Goal: Task Accomplishment & Management: Use online tool/utility

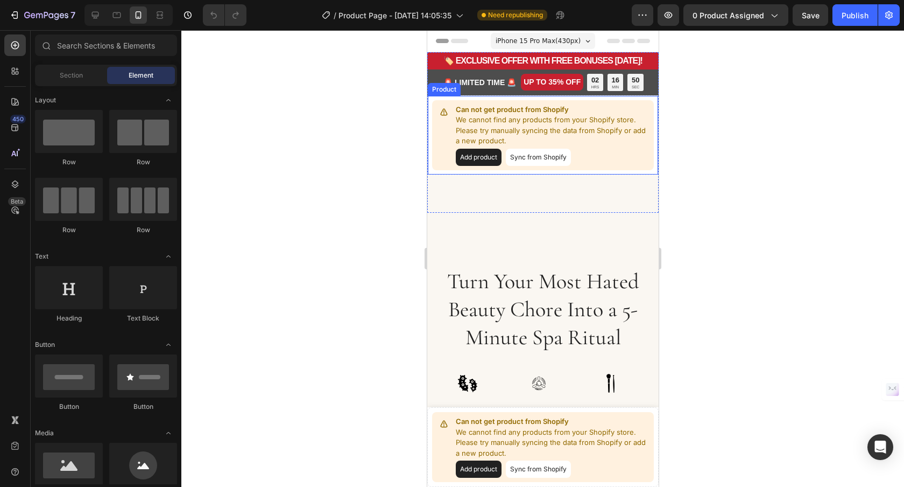
click at [496, 158] on button "Add product" at bounding box center [478, 157] width 46 height 17
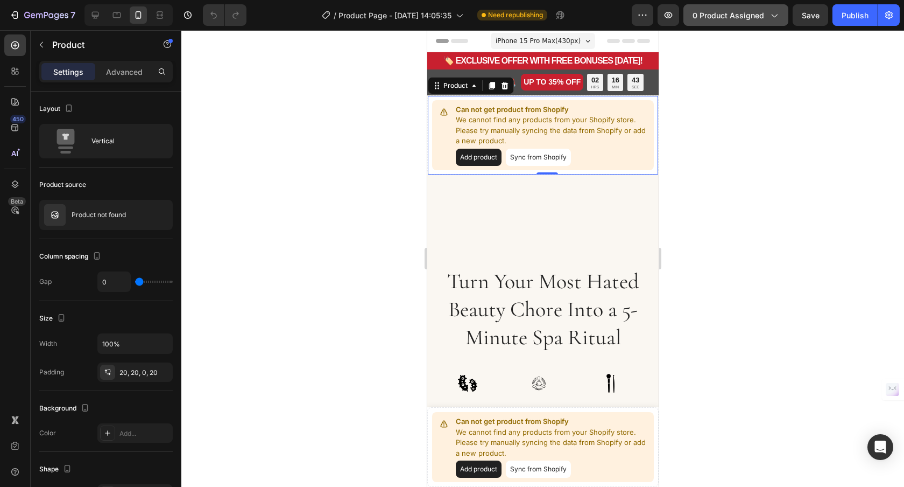
click at [751, 21] on button "0 product assigned" at bounding box center [736, 15] width 105 height 22
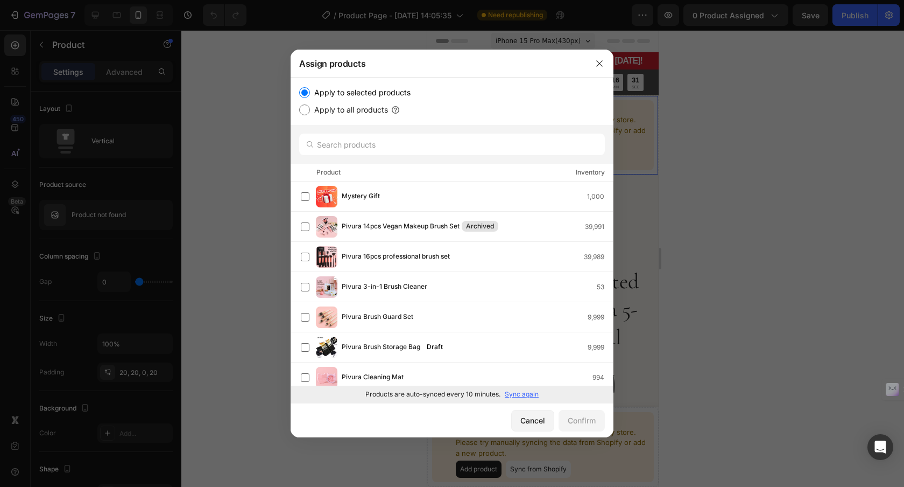
click at [850, 217] on div at bounding box center [452, 243] width 904 height 487
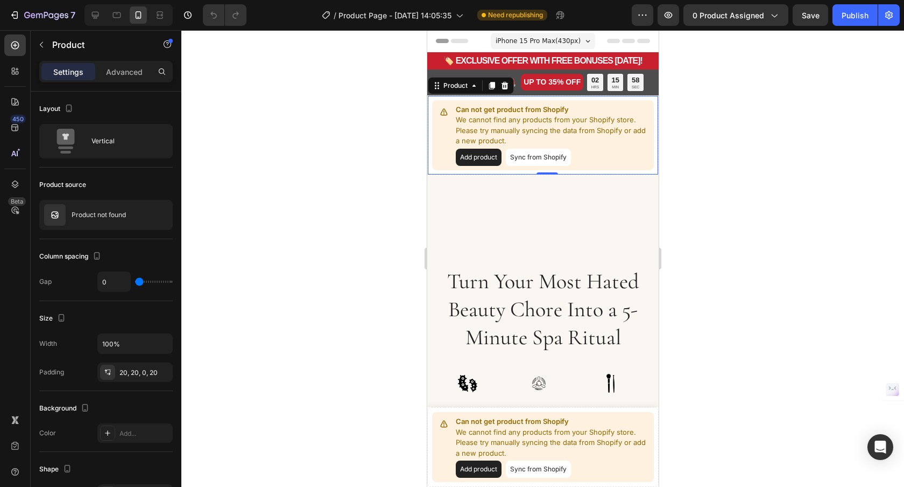
click at [565, 160] on button "Sync from Shopify" at bounding box center [537, 157] width 65 height 17
click at [538, 158] on button "Sync from Shopify" at bounding box center [537, 157] width 65 height 17
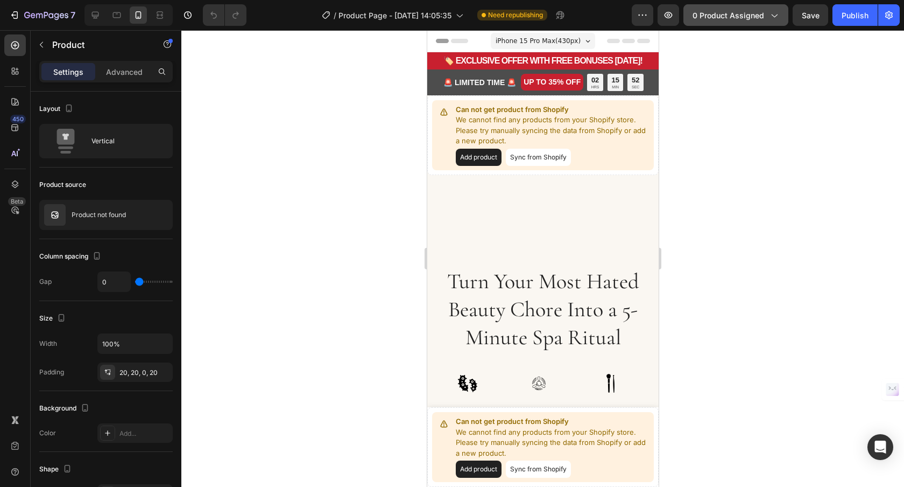
click at [735, 10] on span "0 product assigned" at bounding box center [729, 15] width 72 height 11
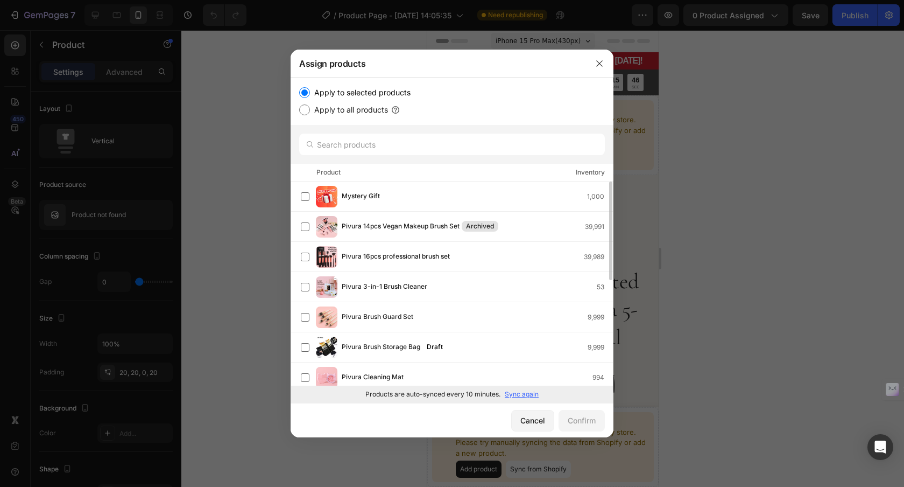
scroll to position [201, 0]
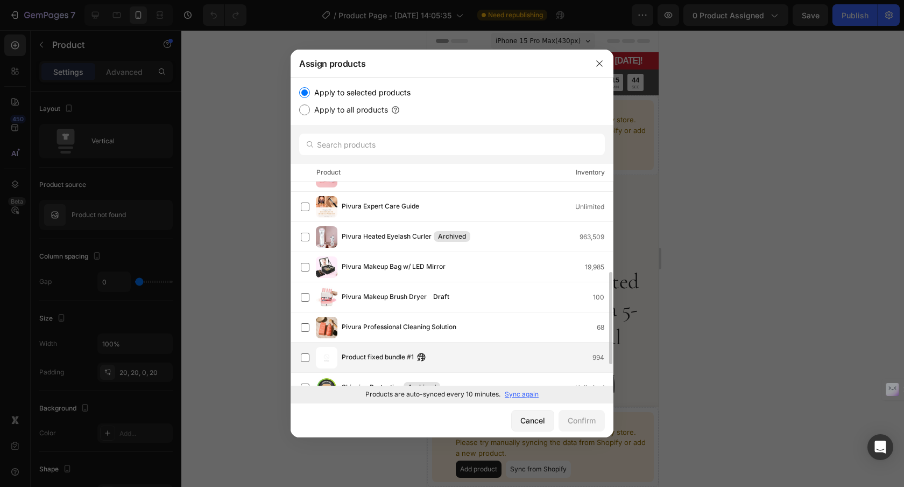
click at [432, 353] on div "Product fixed bundle #1 994" at bounding box center [477, 357] width 271 height 12
click at [586, 422] on div "Confirm" at bounding box center [582, 419] width 28 height 11
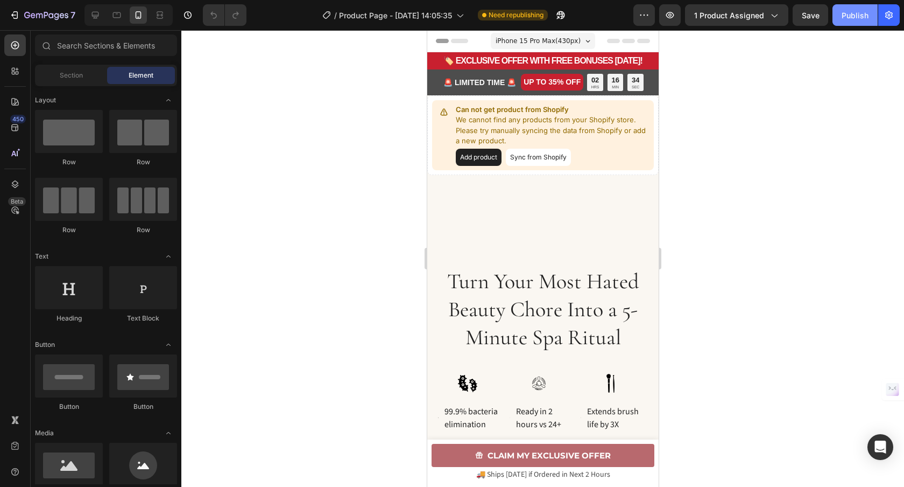
click at [842, 19] on div "Publish" at bounding box center [855, 15] width 27 height 11
click at [757, 20] on span "1 product assigned" at bounding box center [729, 15] width 70 height 11
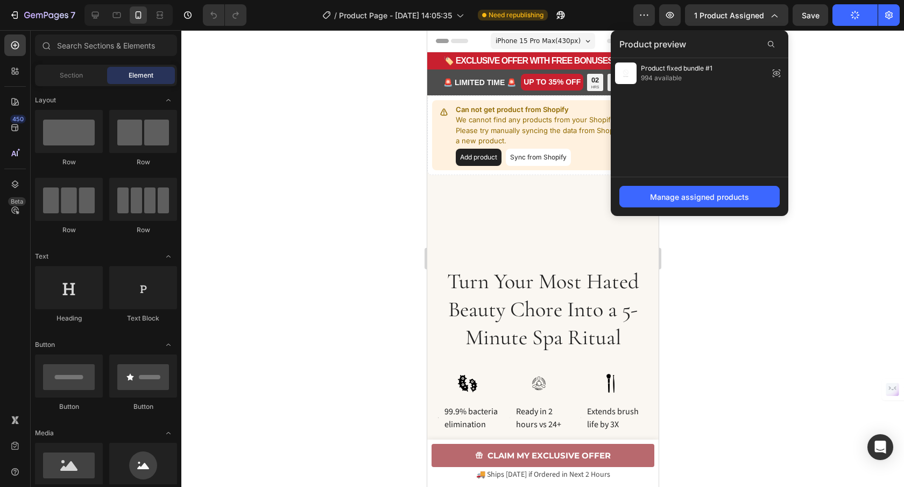
click at [843, 63] on div at bounding box center [542, 258] width 723 height 456
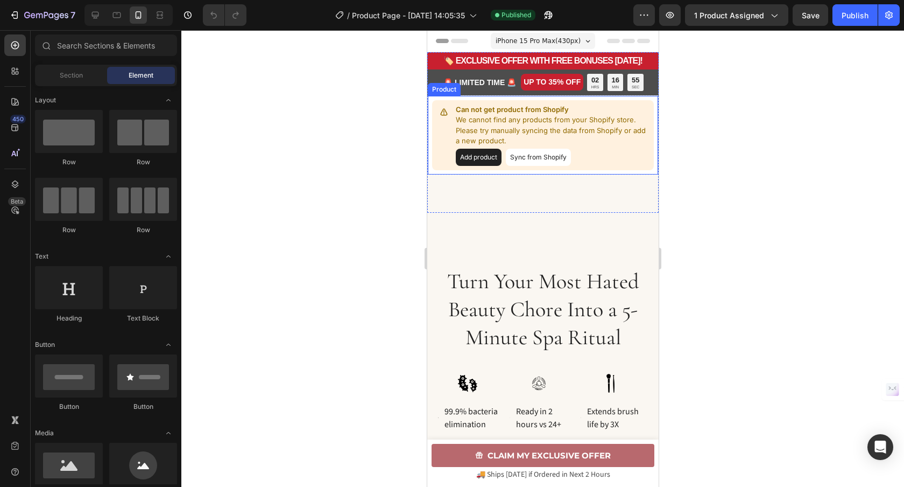
click at [521, 156] on button "Sync from Shopify" at bounding box center [537, 157] width 65 height 17
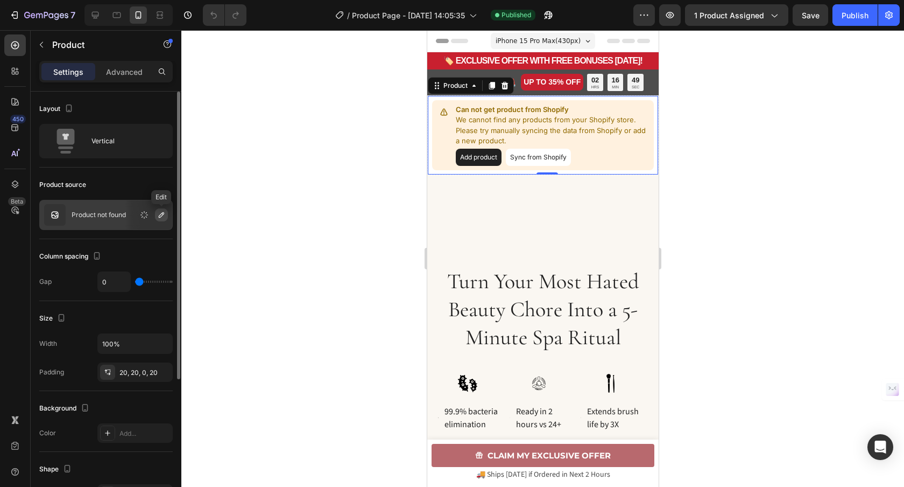
click at [161, 213] on icon "button" at bounding box center [161, 214] width 5 height 5
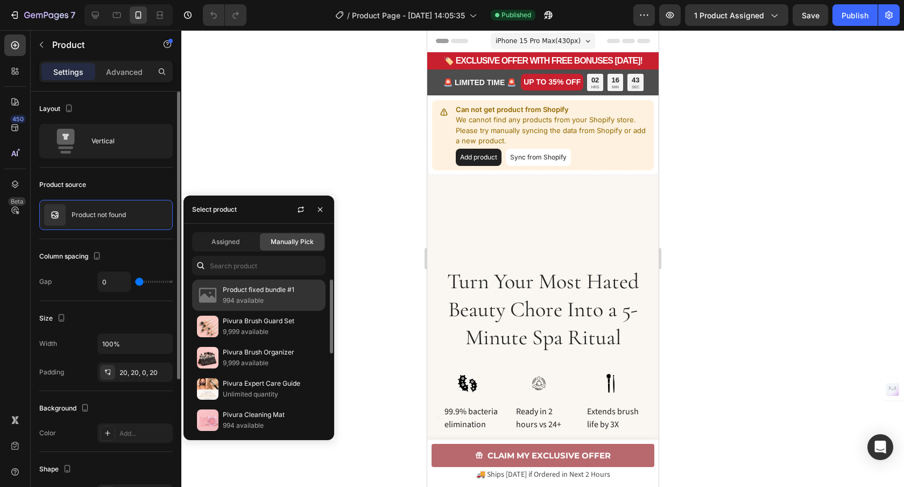
click at [253, 295] on p "994 available" at bounding box center [272, 300] width 98 height 11
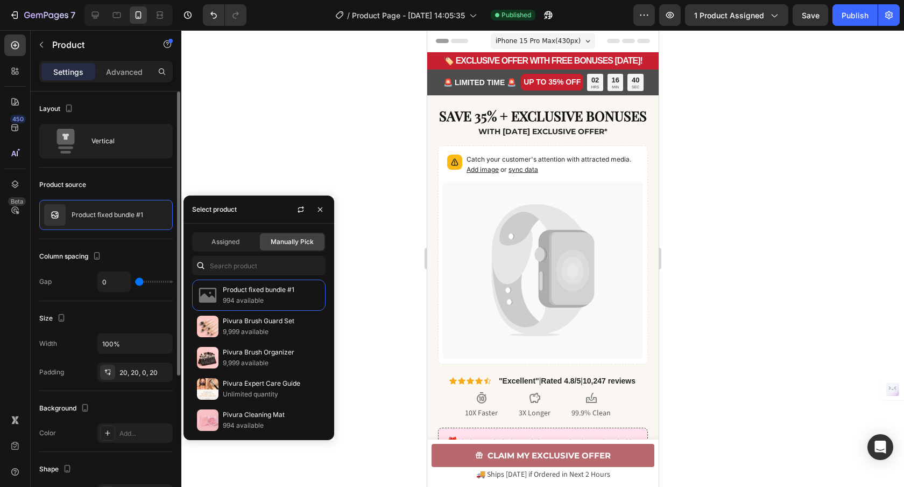
click at [726, 251] on div at bounding box center [542, 258] width 723 height 456
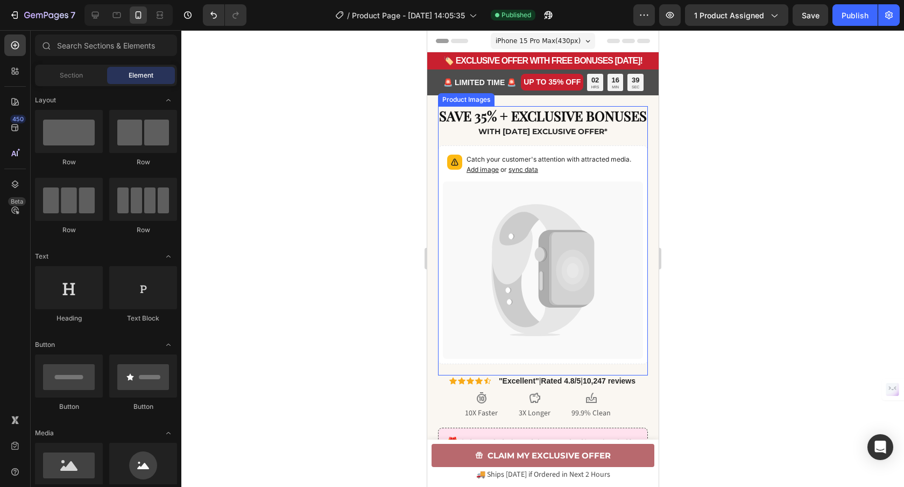
scroll to position [222, 0]
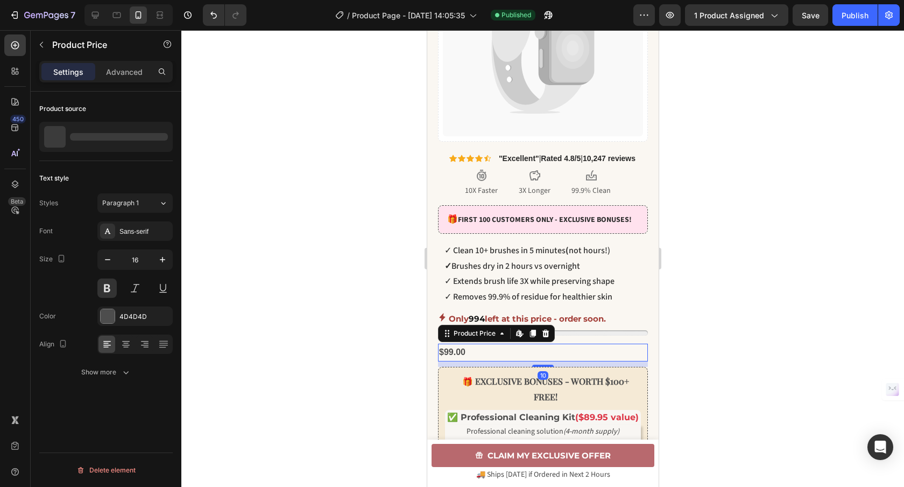
click at [446, 361] on div "$99.00" at bounding box center [543, 352] width 210 height 18
click at [105, 375] on div "Show more" at bounding box center [106, 372] width 50 height 11
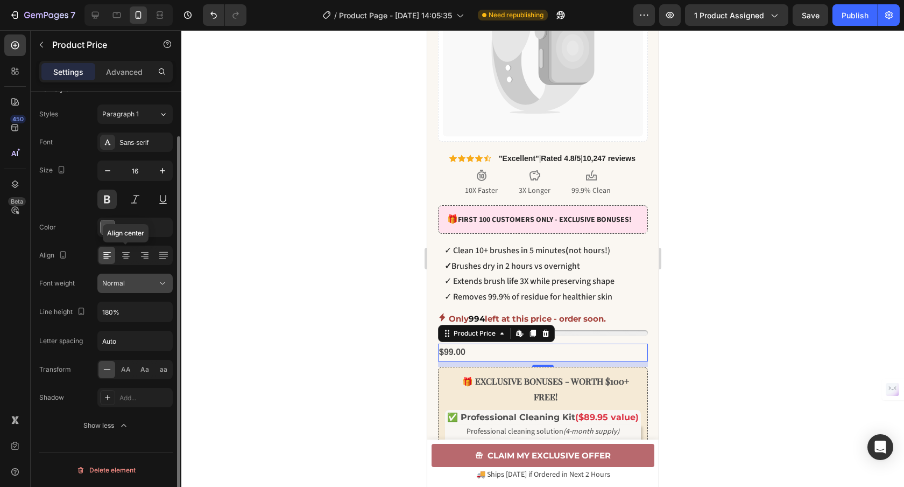
scroll to position [17, 0]
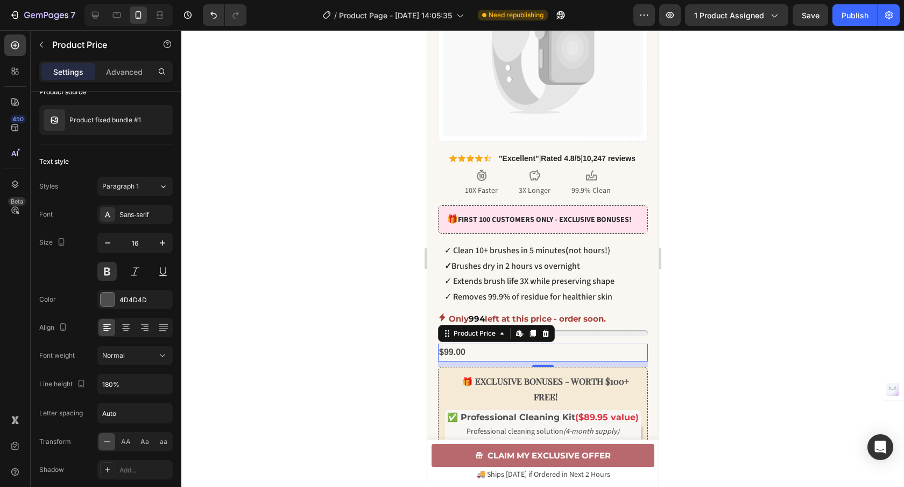
click at [449, 361] on div "$99.00" at bounding box center [543, 352] width 210 height 18
click at [448, 361] on div "$99.00" at bounding box center [543, 352] width 210 height 18
click at [518, 337] on icon at bounding box center [519, 333] width 9 height 9
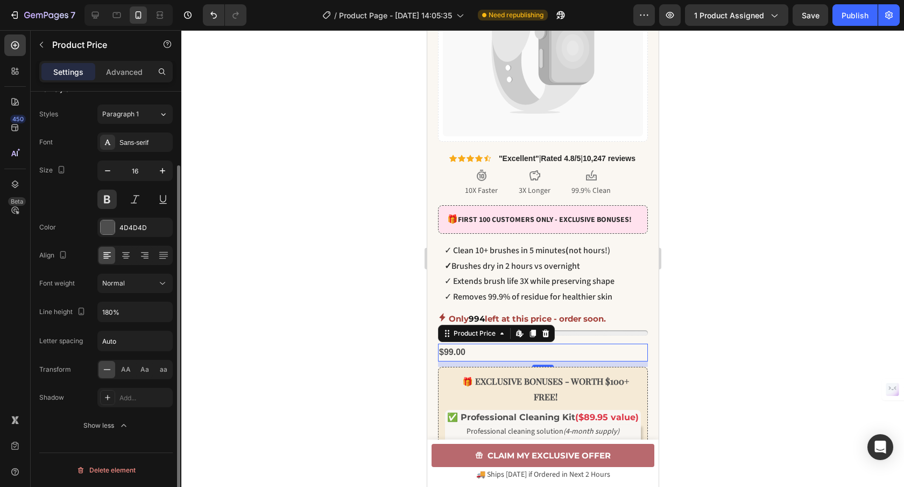
scroll to position [0, 0]
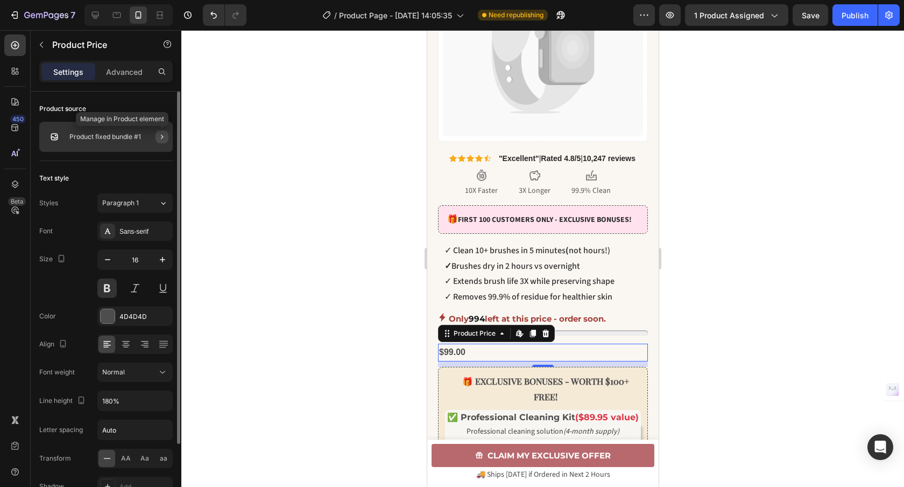
click at [163, 138] on icon "button" at bounding box center [162, 136] width 9 height 9
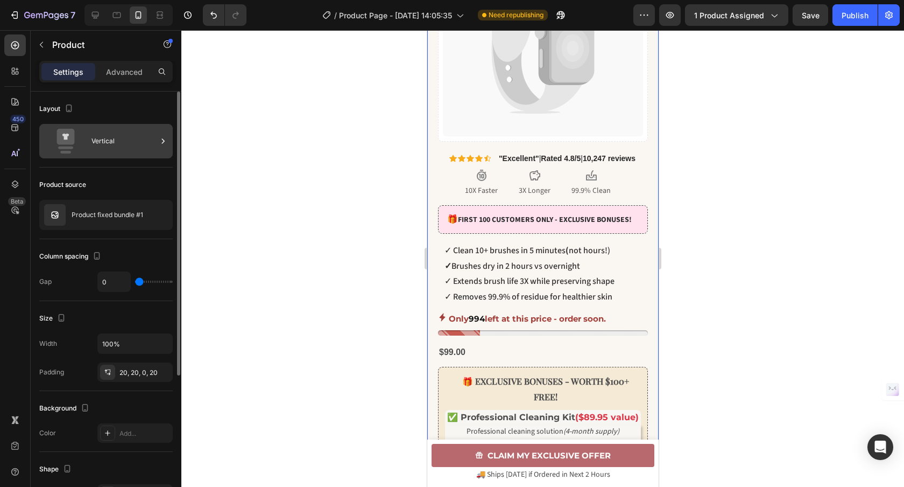
click at [162, 141] on icon at bounding box center [163, 141] width 11 height 11
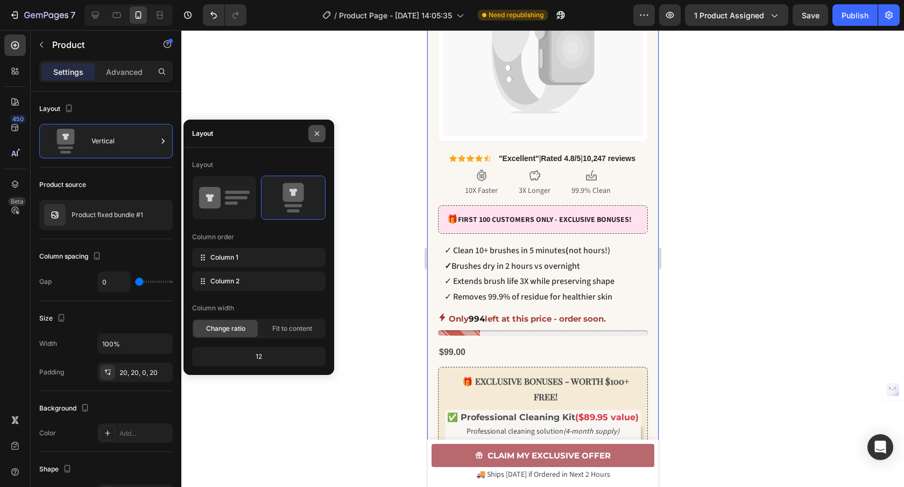
click at [318, 132] on icon "button" at bounding box center [317, 133] width 9 height 9
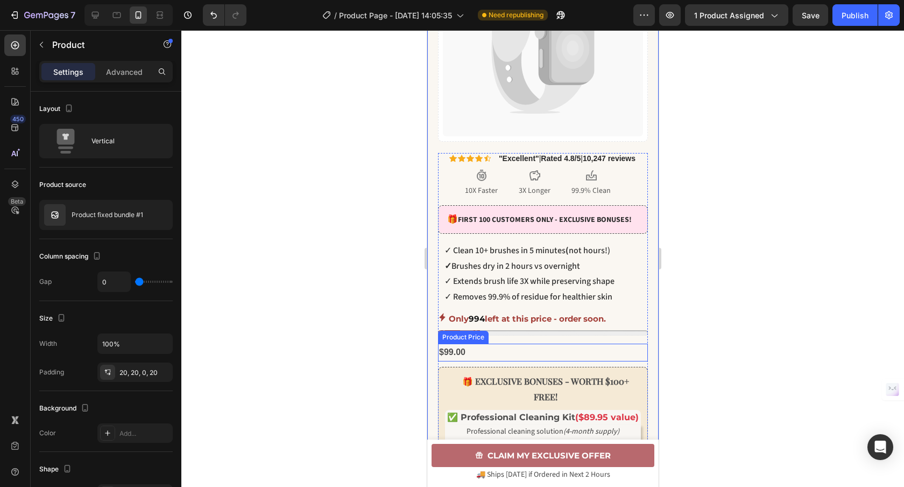
click at [466, 360] on div "$99.00" at bounding box center [543, 352] width 210 height 18
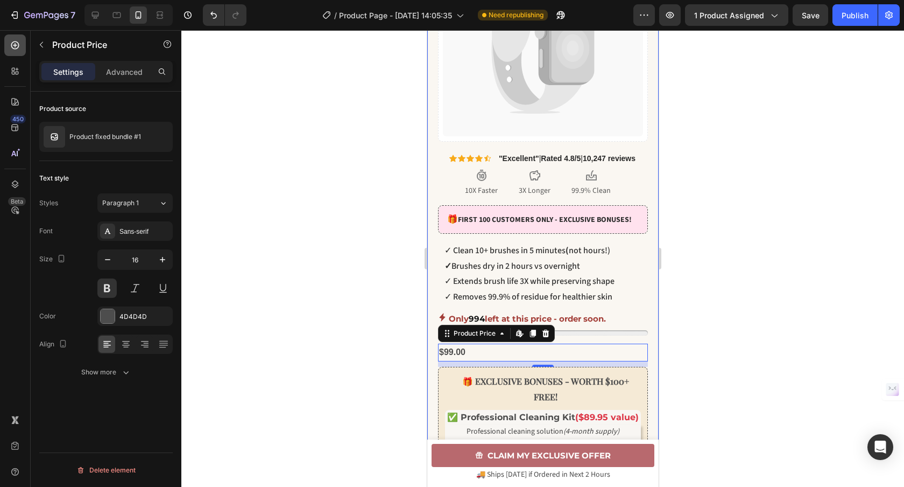
click at [13, 46] on icon at bounding box center [15, 45] width 11 height 11
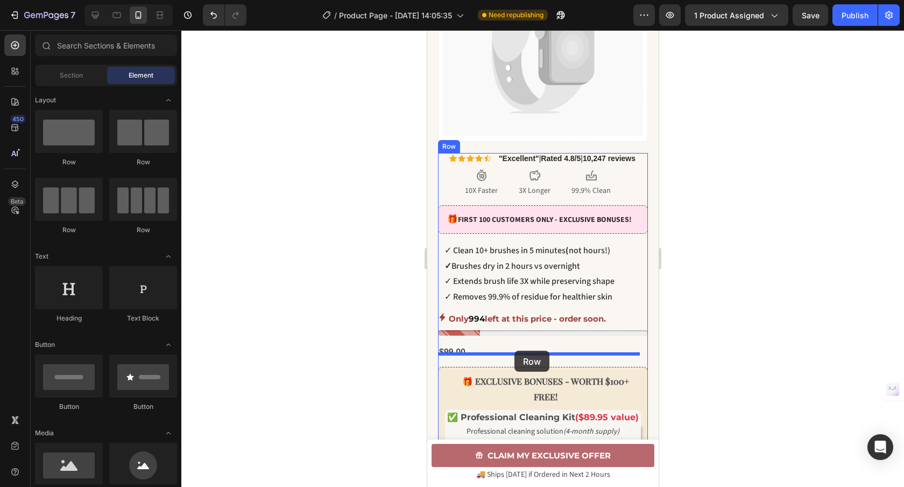
drag, startPoint x: 574, startPoint y: 166, endPoint x: 514, endPoint y: 350, distance: 193.5
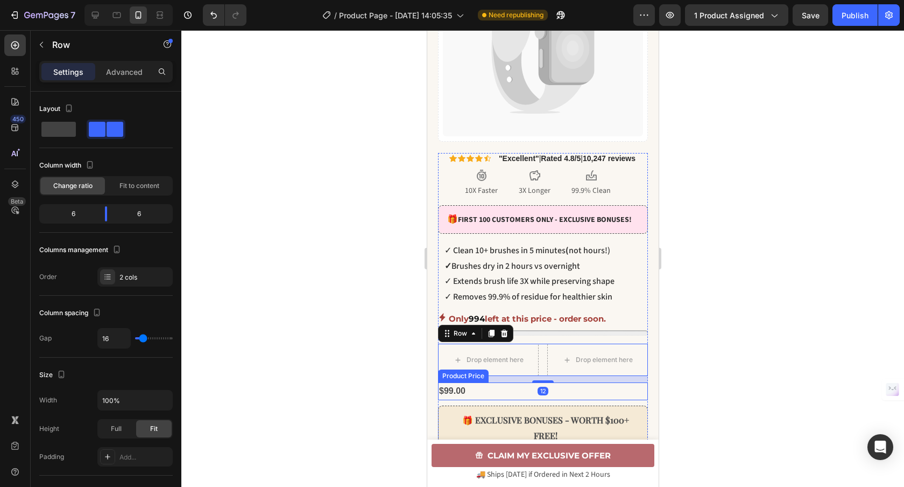
click at [454, 398] on div "$99.00" at bounding box center [543, 391] width 210 height 18
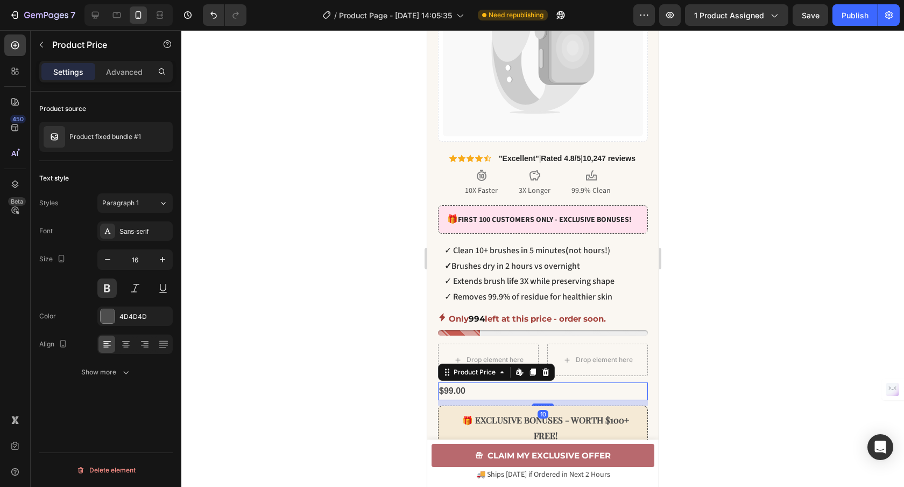
click at [398, 403] on div at bounding box center [542, 258] width 723 height 456
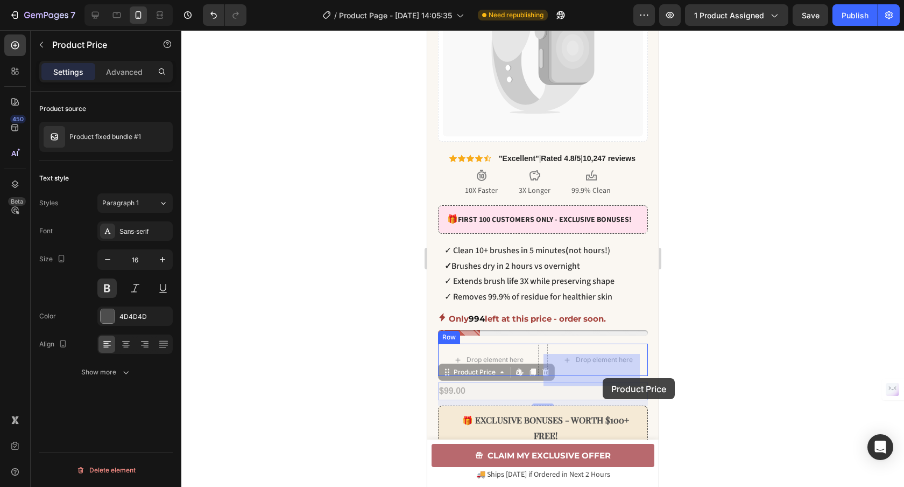
drag, startPoint x: 460, startPoint y: 388, endPoint x: 590, endPoint y: 375, distance: 130.9
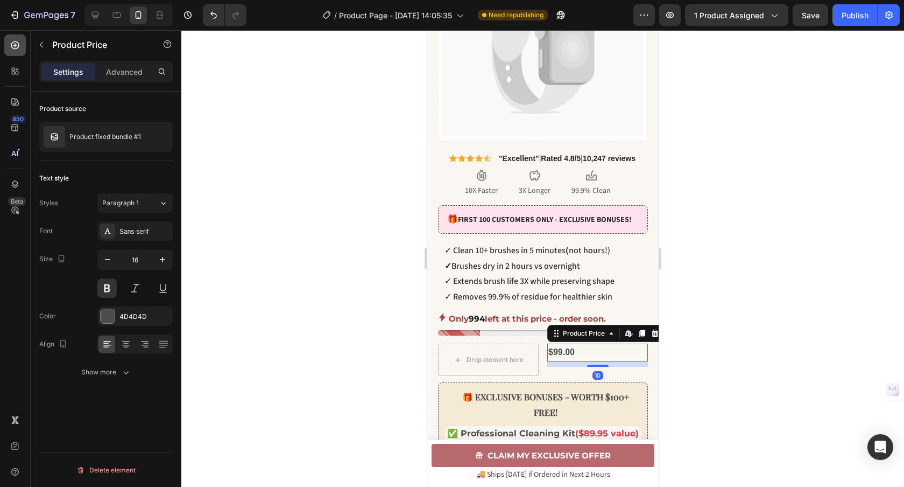
click at [17, 47] on icon at bounding box center [15, 45] width 11 height 11
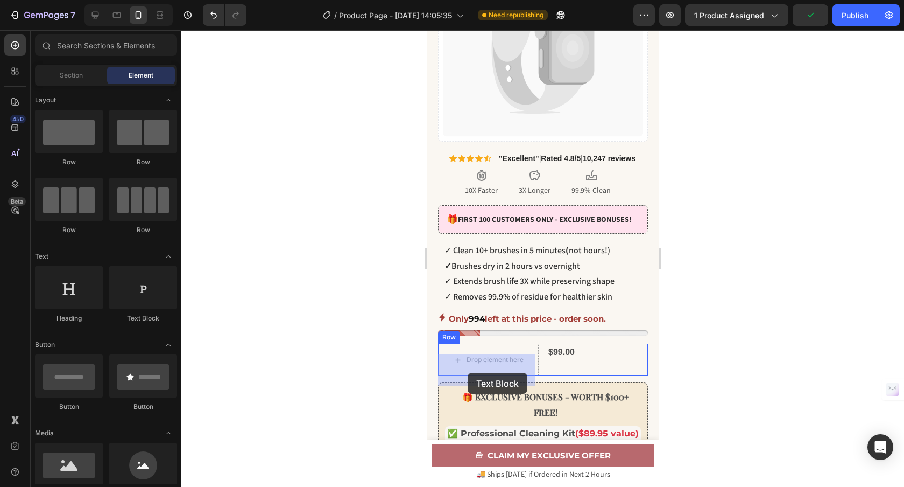
drag, startPoint x: 555, startPoint y: 316, endPoint x: 467, endPoint y: 372, distance: 104.8
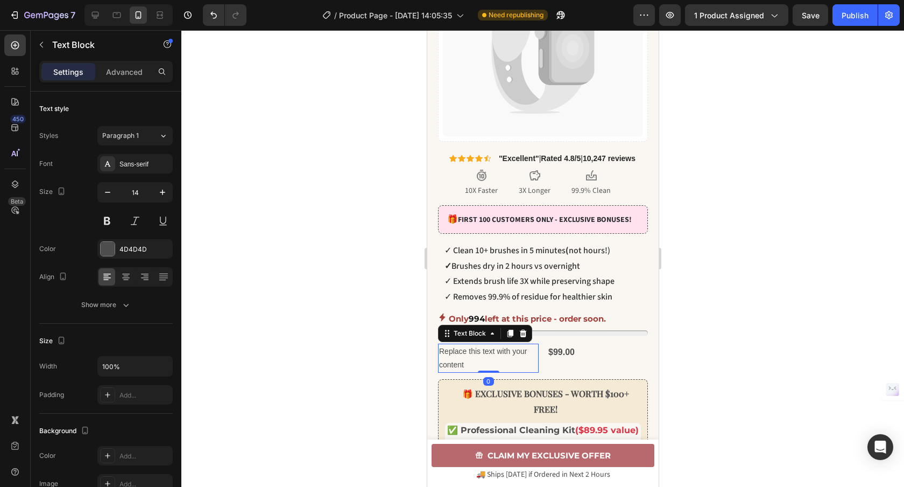
click at [468, 372] on div "Replace this text with your content" at bounding box center [488, 357] width 101 height 29
click at [469, 371] on p "Replace this text with your content" at bounding box center [488, 357] width 98 height 27
drag, startPoint x: 469, startPoint y: 372, endPoint x: 440, endPoint y: 358, distance: 32.7
click at [440, 358] on p "Replace this text with your content" at bounding box center [488, 357] width 98 height 27
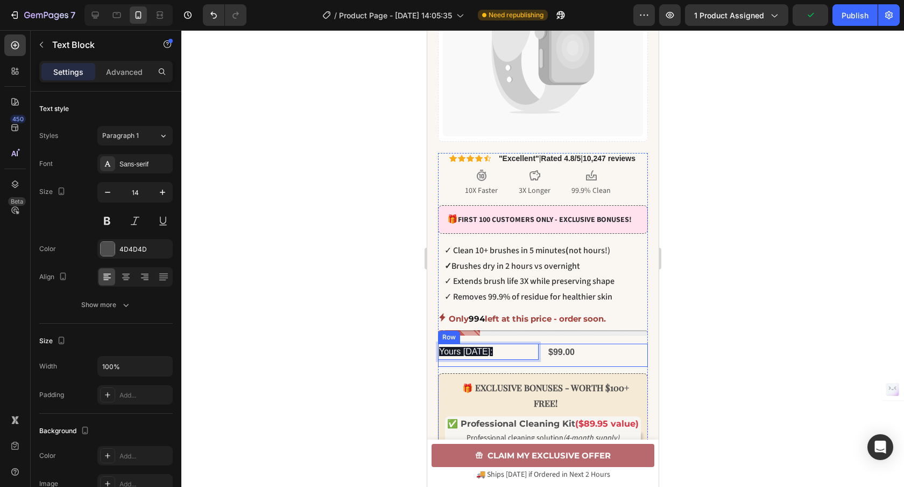
click at [488, 367] on div "Yours [DATE]: Text Block 0" at bounding box center [488, 354] width 101 height 23
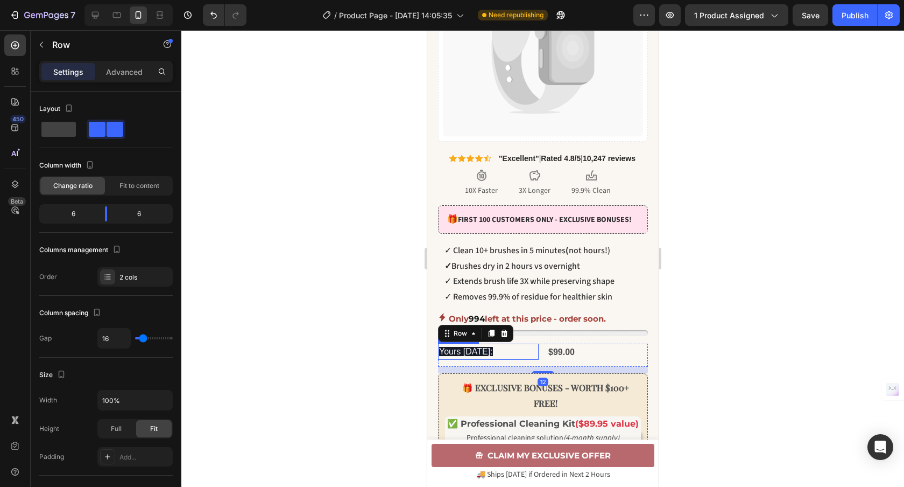
click at [504, 358] on p "Yours [DATE]:" at bounding box center [488, 351] width 98 height 14
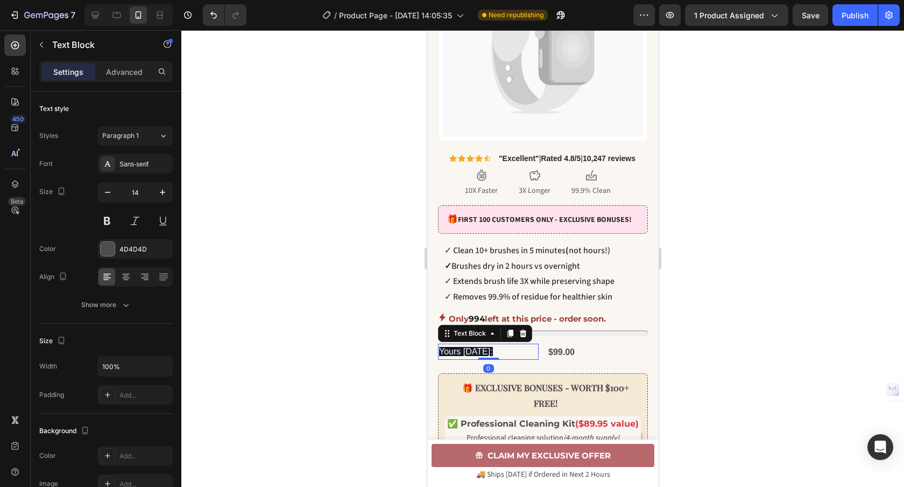
click at [499, 358] on p "Yours [DATE]:" at bounding box center [488, 351] width 98 height 14
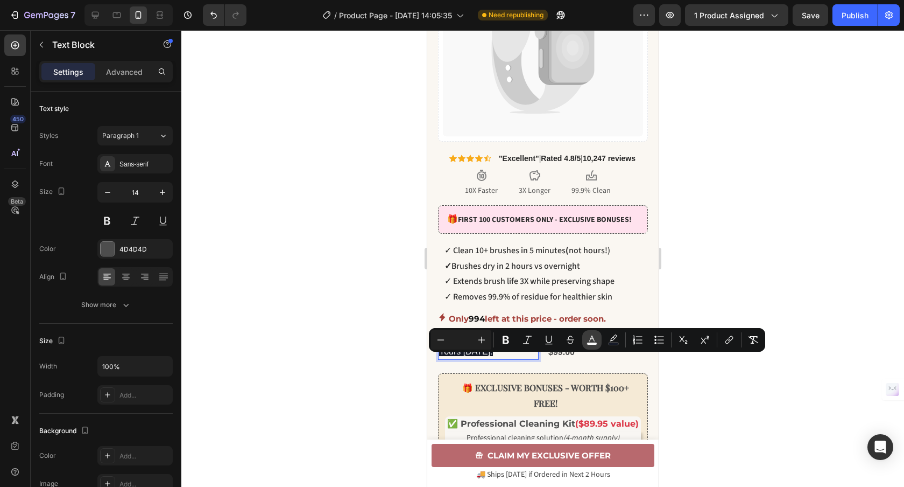
click at [596, 335] on icon "Editor contextual toolbar" at bounding box center [592, 339] width 11 height 11
type input "FAFAFA"
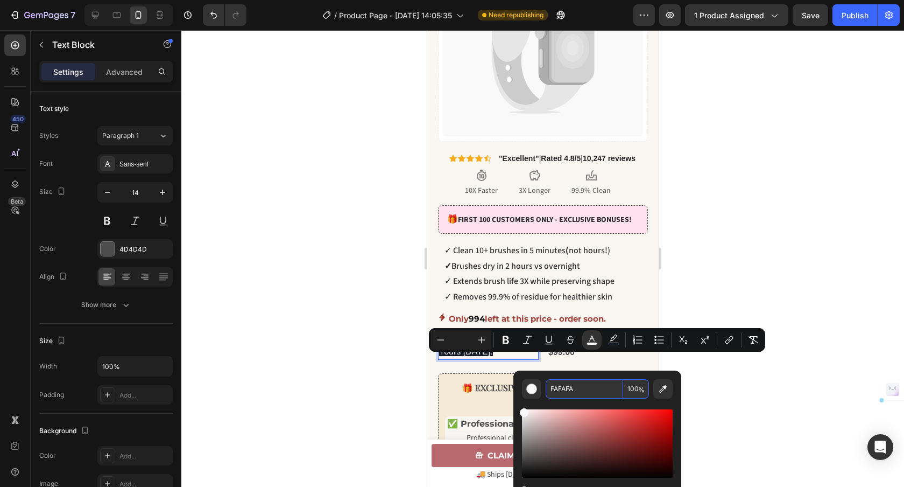
click at [596, 395] on input "FAFAFA" at bounding box center [585, 388] width 78 height 19
paste input "424242"
type input "424242"
click at [621, 337] on button "color" at bounding box center [613, 339] width 19 height 19
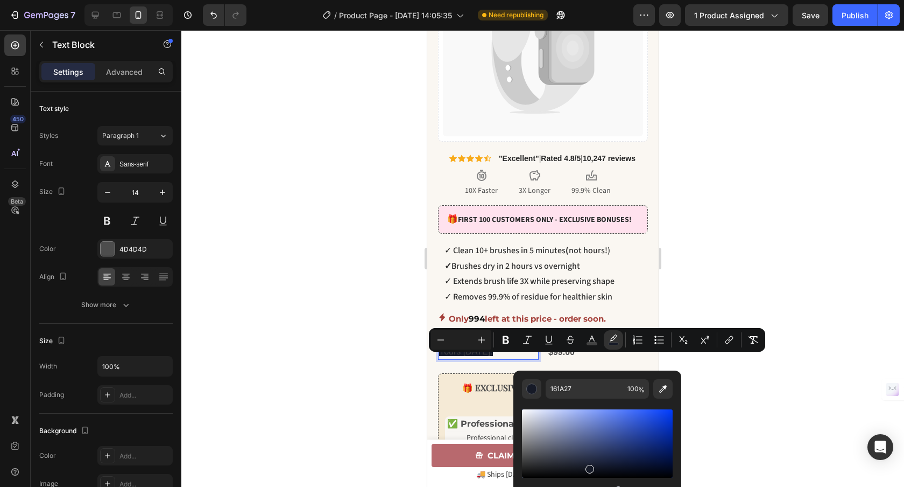
click at [717, 241] on div at bounding box center [542, 258] width 723 height 456
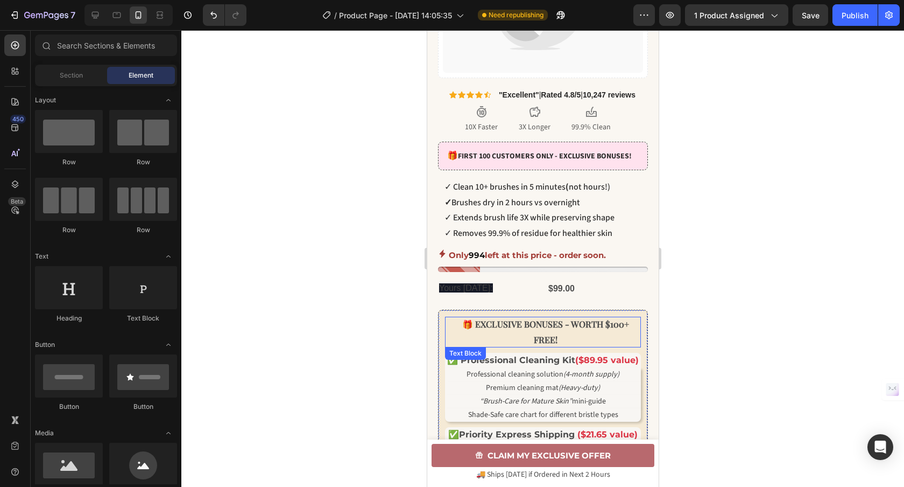
scroll to position [303, 0]
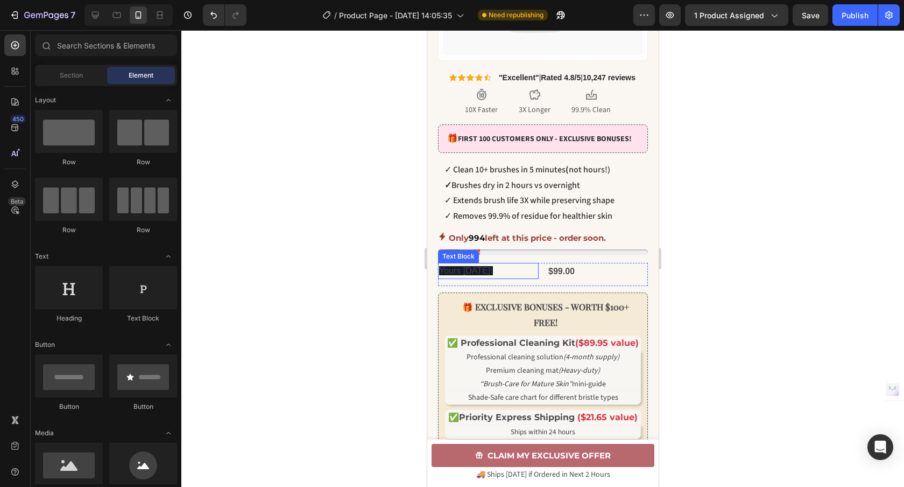
click at [490, 278] on p "Yours [DATE]:" at bounding box center [488, 271] width 98 height 14
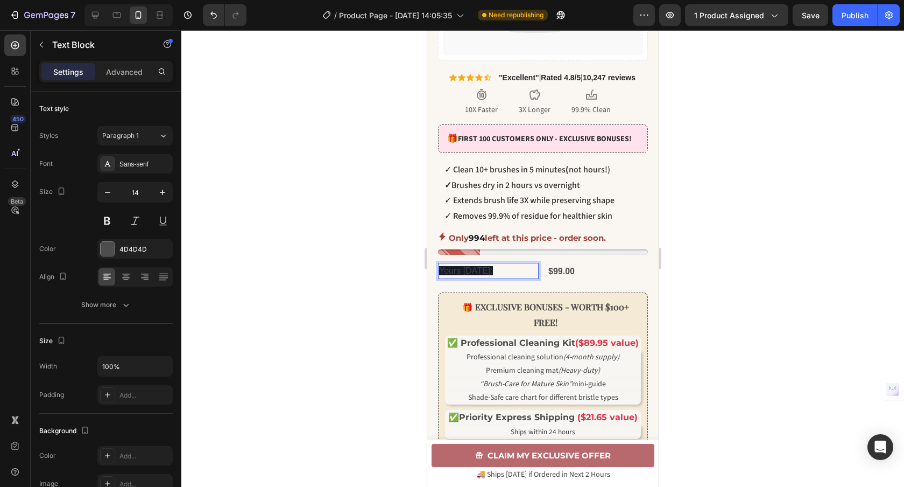
click at [500, 278] on p "Yours [DATE]:" at bounding box center [488, 271] width 98 height 14
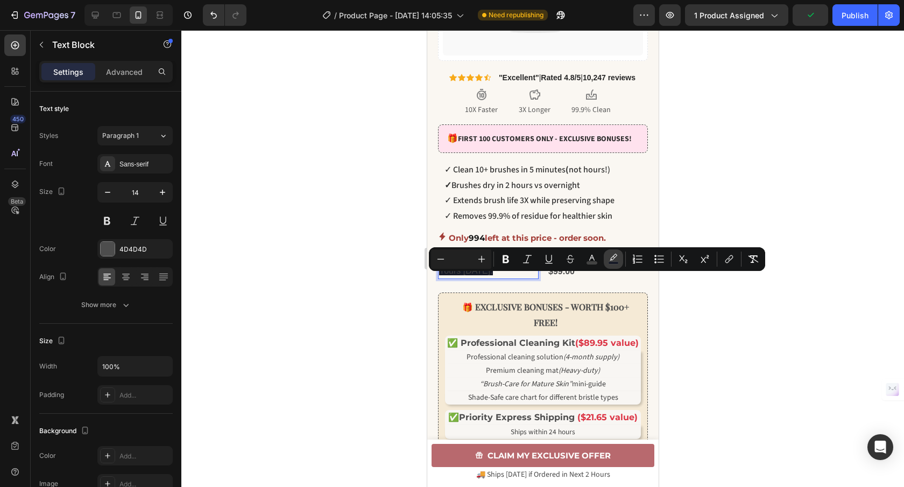
click at [608, 256] on icon "Editor contextual toolbar" at bounding box center [613, 258] width 11 height 11
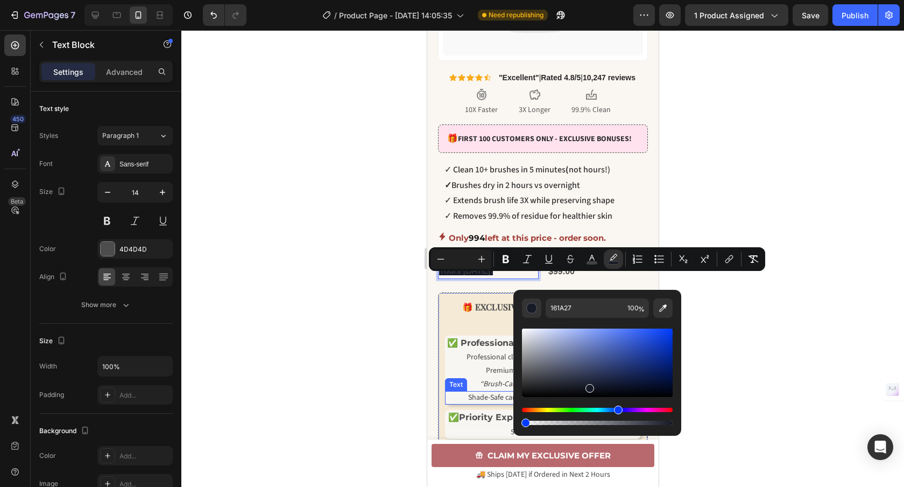
drag, startPoint x: 1097, startPoint y: 453, endPoint x: 455, endPoint y: 414, distance: 642.7
type input "1"
click at [341, 360] on div at bounding box center [542, 258] width 723 height 456
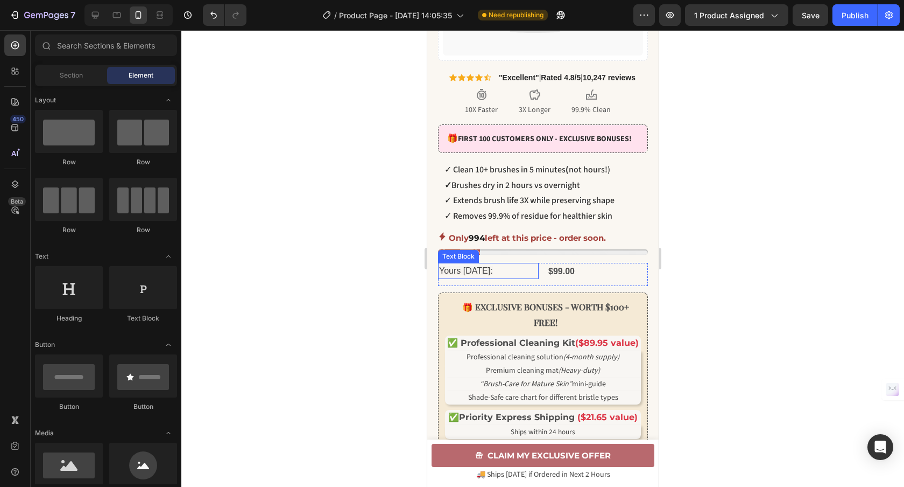
click at [502, 278] on p "Yours [DATE]:" at bounding box center [488, 271] width 98 height 14
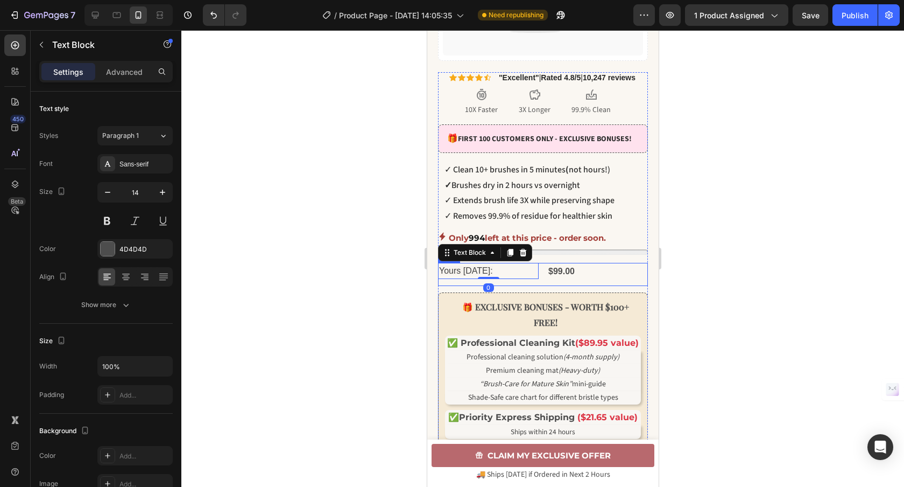
click at [603, 286] on div "$99.00 Product Price Product Price" at bounding box center [597, 274] width 101 height 23
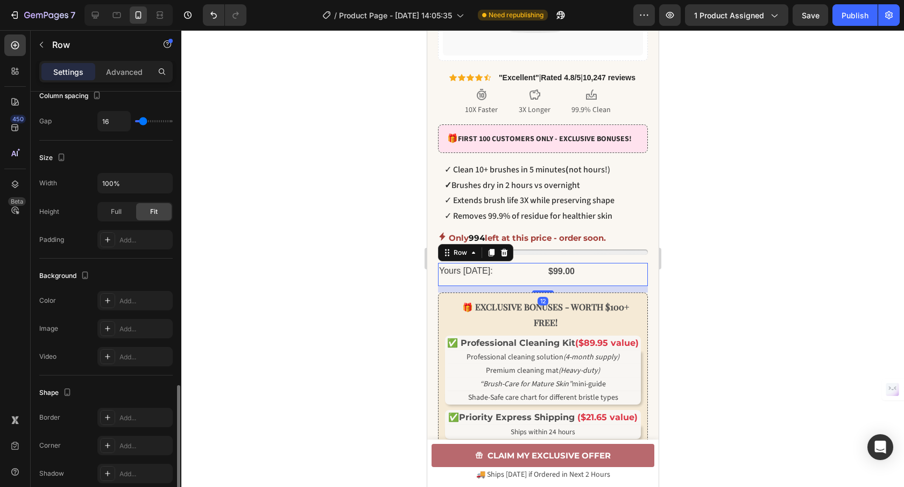
scroll to position [326, 0]
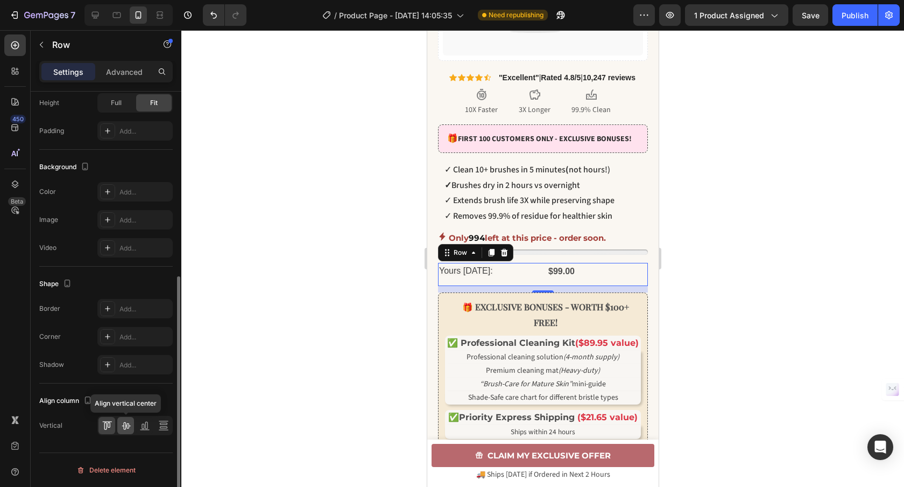
click at [126, 424] on icon at bounding box center [126, 425] width 11 height 11
click at [108, 428] on icon at bounding box center [107, 425] width 11 height 11
click at [160, 425] on icon at bounding box center [163, 425] width 11 height 11
click at [126, 429] on icon at bounding box center [126, 425] width 11 height 11
click at [165, 426] on icon at bounding box center [163, 425] width 11 height 11
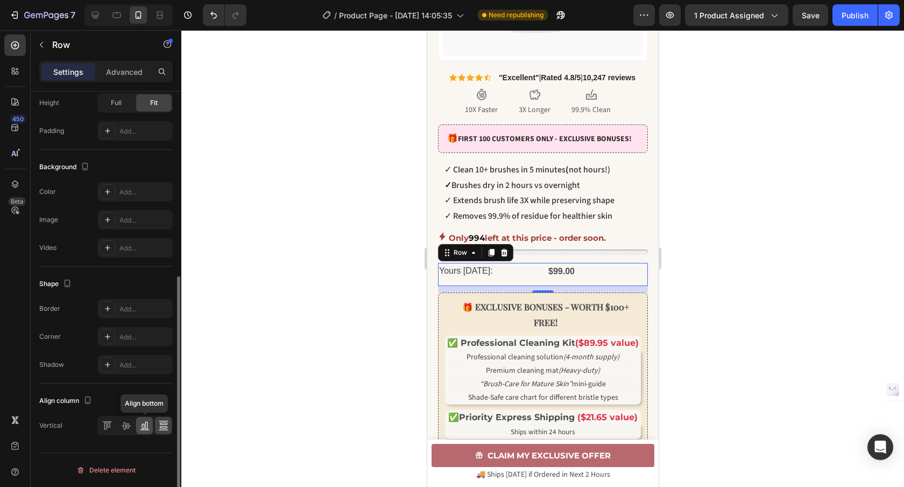
click at [140, 424] on icon at bounding box center [144, 425] width 11 height 11
click at [107, 428] on icon at bounding box center [107, 425] width 11 height 11
click at [165, 425] on icon at bounding box center [163, 425] width 11 height 11
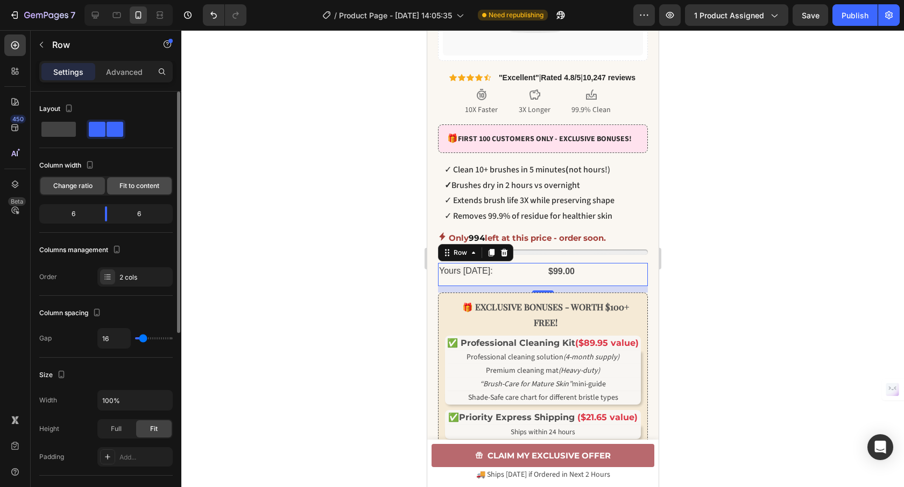
click at [130, 178] on div "Fit to content" at bounding box center [139, 185] width 65 height 17
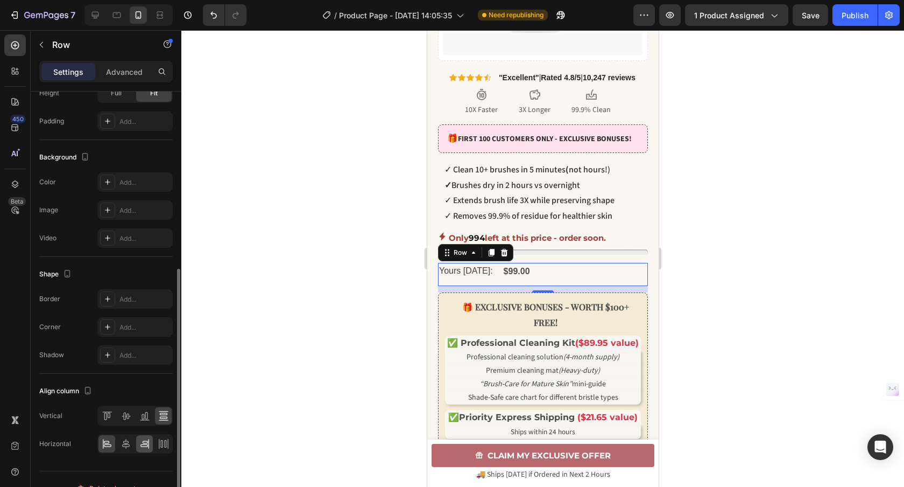
scroll to position [309, 0]
click at [125, 415] on icon at bounding box center [126, 413] width 11 height 11
click at [121, 441] on icon at bounding box center [126, 441] width 11 height 11
click at [107, 440] on icon at bounding box center [107, 441] width 11 height 11
click at [110, 413] on icon at bounding box center [108, 412] width 3 height 5
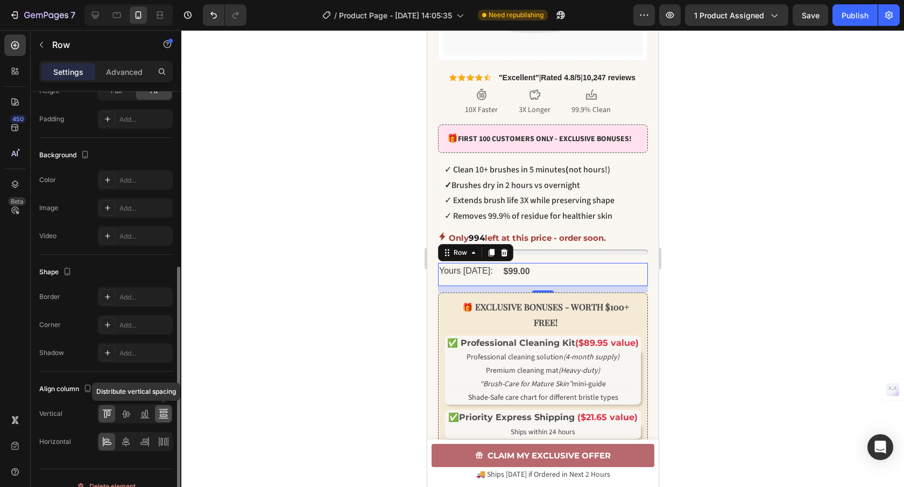
click at [159, 410] on icon at bounding box center [163, 413] width 11 height 11
click at [164, 412] on icon at bounding box center [163, 413] width 11 height 11
click at [126, 418] on icon at bounding box center [126, 413] width 11 height 11
click at [126, 443] on icon at bounding box center [126, 441] width 11 height 11
click at [107, 410] on icon at bounding box center [108, 412] width 3 height 5
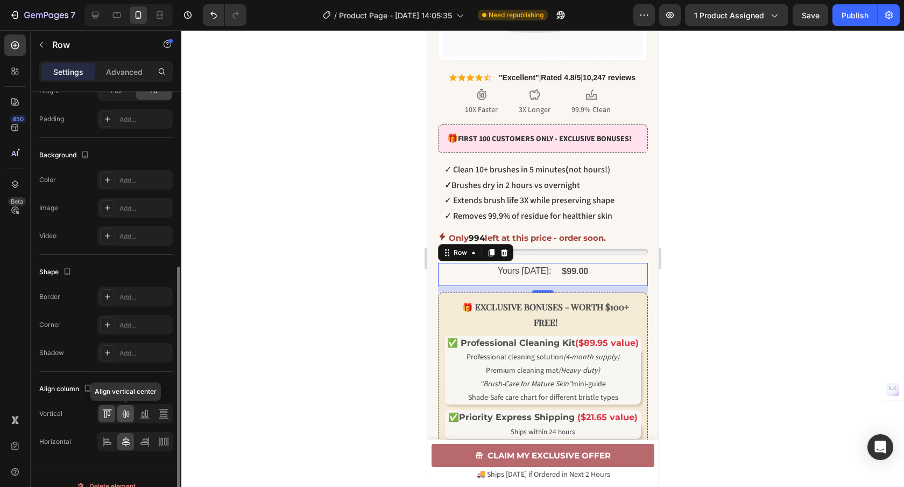
click at [129, 413] on icon at bounding box center [126, 414] width 9 height 8
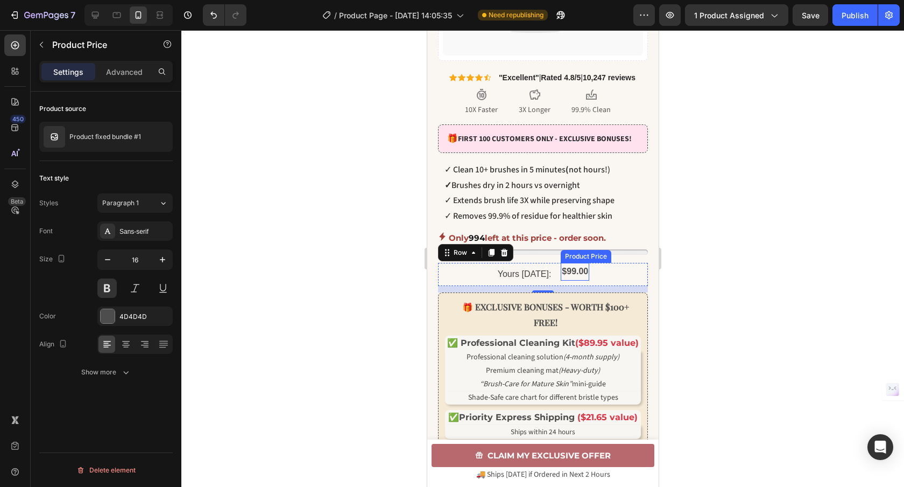
click at [567, 280] on div "$99.00" at bounding box center [574, 272] width 29 height 18
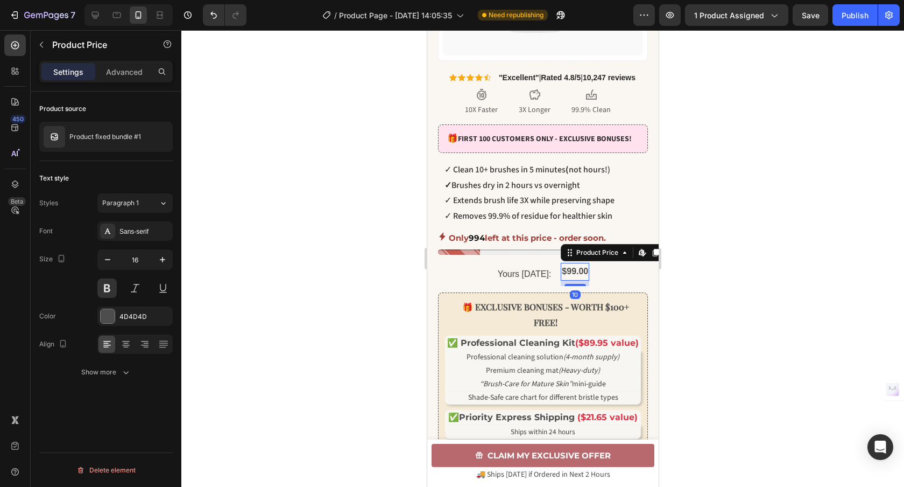
scroll to position [0, 0]
click at [529, 278] on span "Yours [DATE]:" at bounding box center [524, 273] width 54 height 9
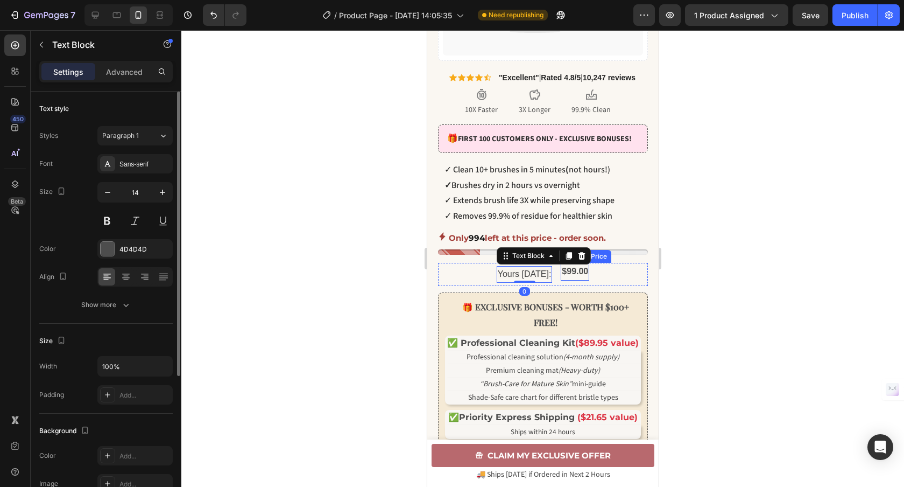
click at [570, 280] on div "$99.00" at bounding box center [574, 272] width 29 height 18
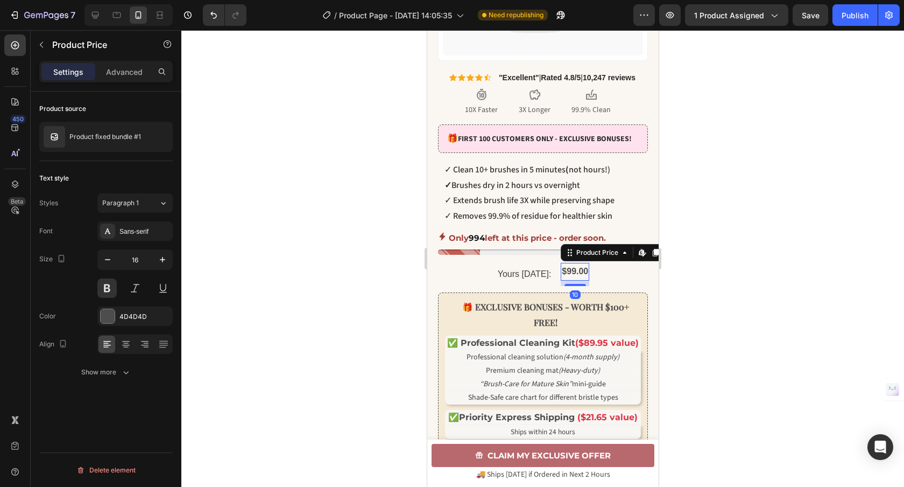
drag, startPoint x: 570, startPoint y: 294, endPoint x: 555, endPoint y: 283, distance: 18.8
click at [568, 279] on div "$99.00 Product Price Edit content in Shopify 10 Product Price Edit content in S…" at bounding box center [574, 272] width 29 height 18
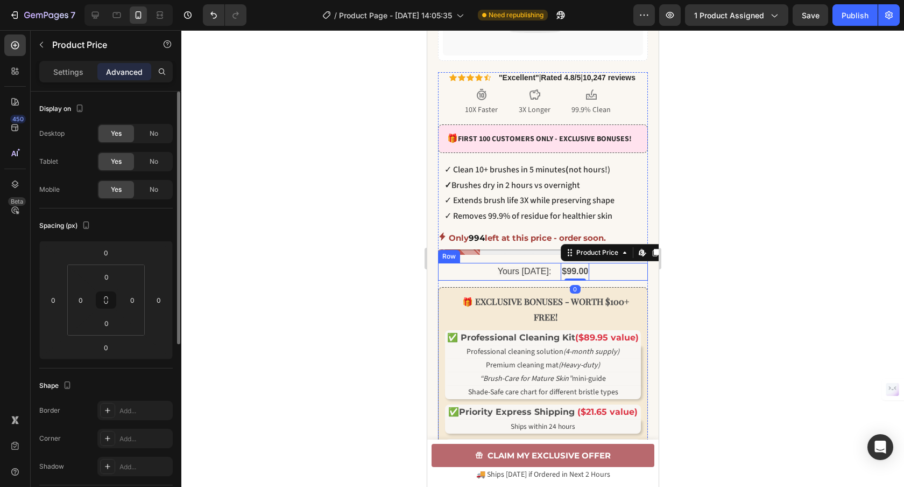
click at [477, 280] on div "Yours [DATE]: Text Block $99.00 Product Price Edit content in Shopify 0 Product…" at bounding box center [543, 272] width 210 height 18
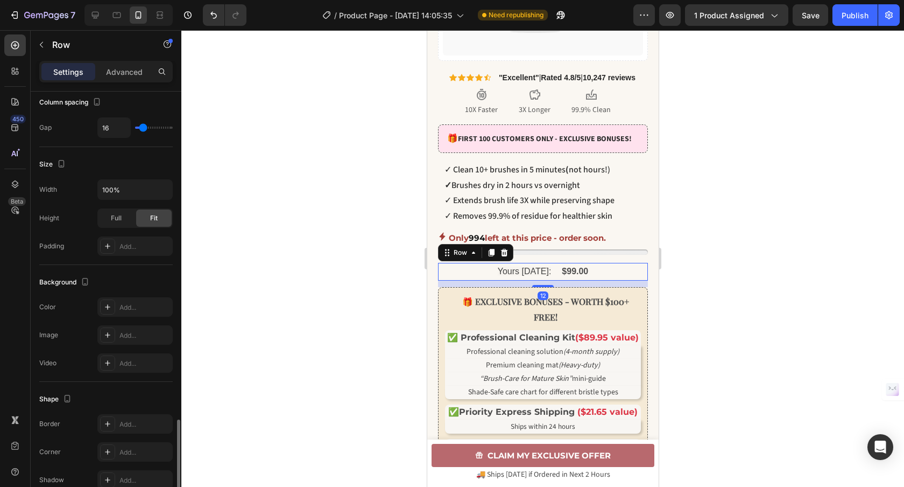
scroll to position [326, 0]
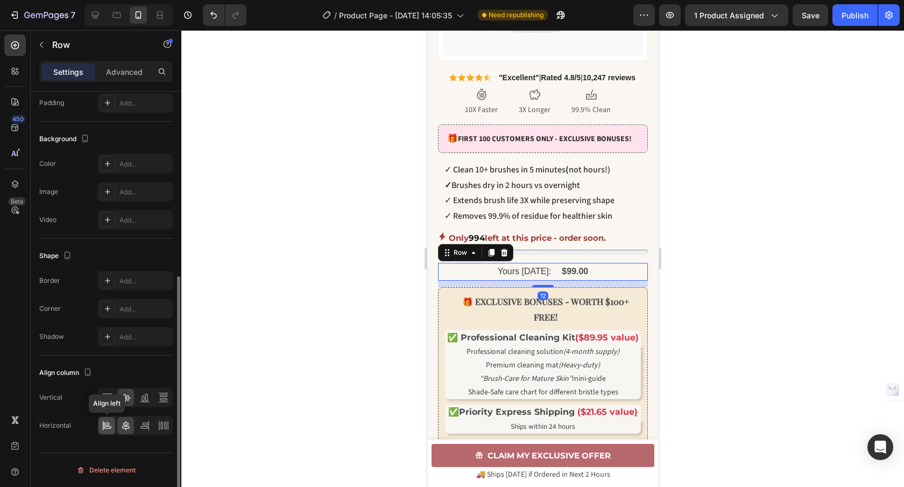
click at [107, 425] on icon at bounding box center [107, 425] width 11 height 11
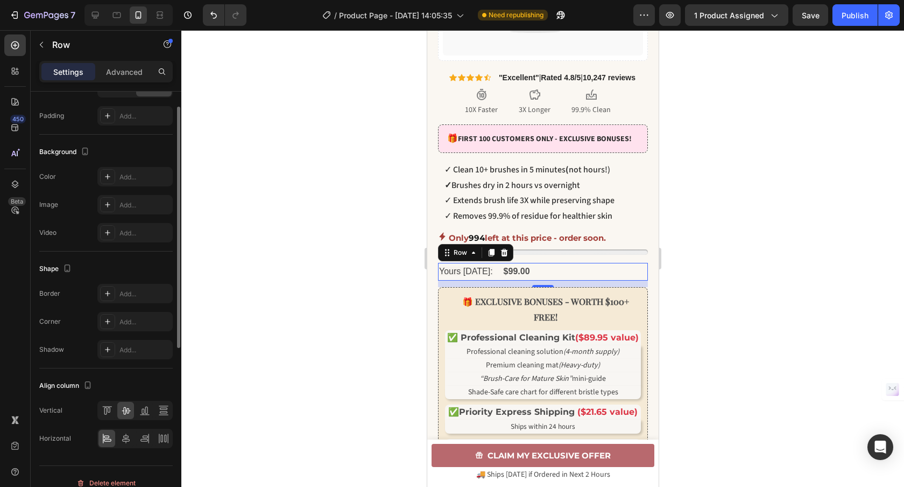
scroll to position [0, 0]
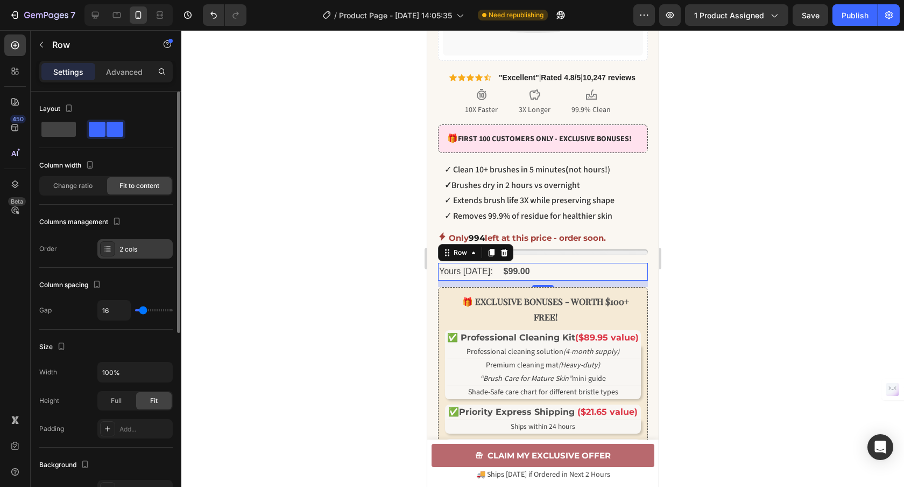
click at [125, 248] on div "2 cols" at bounding box center [144, 249] width 51 height 10
click at [63, 267] on div "Column spacing Gap 16" at bounding box center [105, 298] width 133 height 62
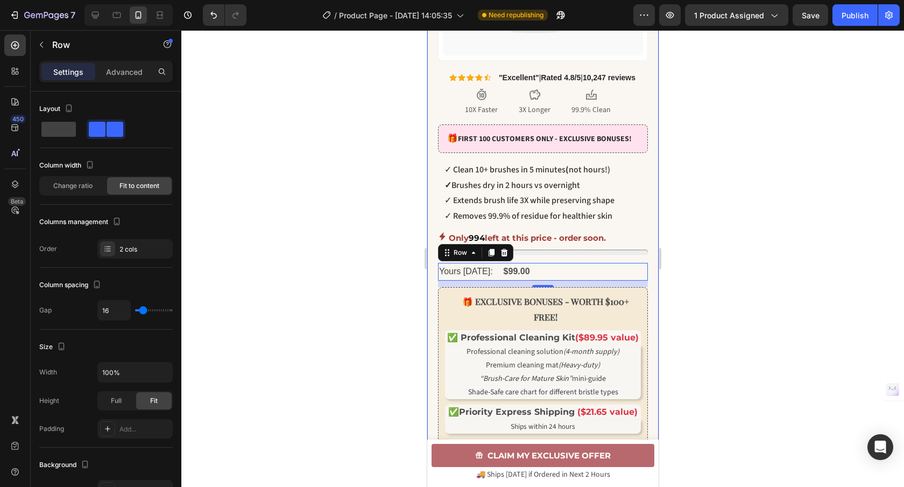
click at [340, 299] on div at bounding box center [542, 258] width 723 height 456
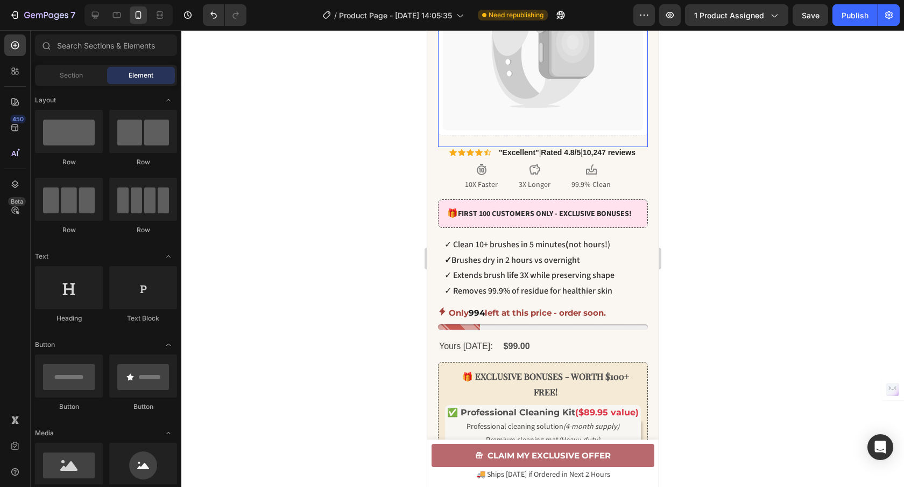
scroll to position [498, 0]
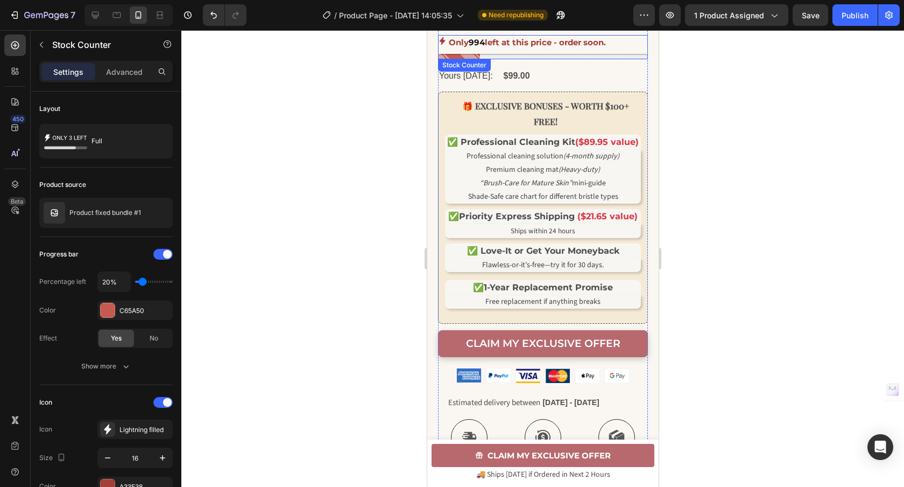
drag, startPoint x: 537, startPoint y: 64, endPoint x: 540, endPoint y: 69, distance: 6.0
click at [538, 59] on div at bounding box center [543, 56] width 210 height 5
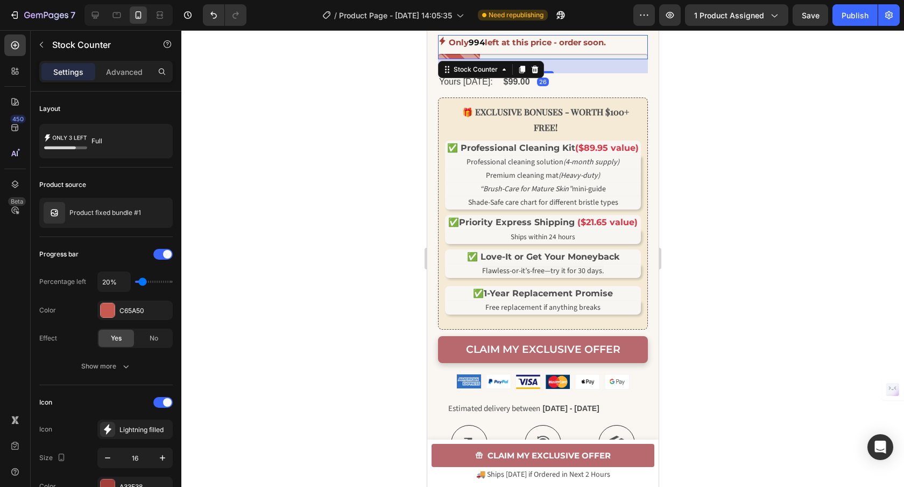
drag, startPoint x: 548, startPoint y: 76, endPoint x: 550, endPoint y: 82, distance: 6.0
click at [550, 59] on div "26" at bounding box center [543, 59] width 210 height 0
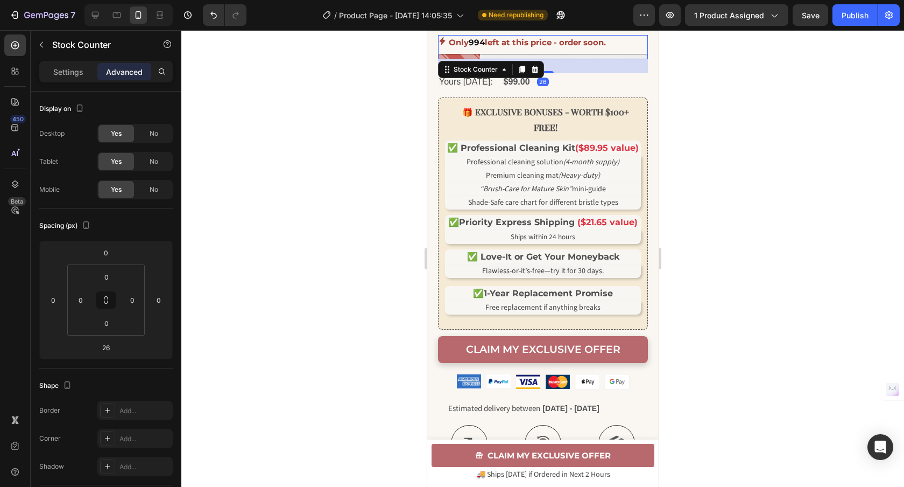
click at [550, 73] on div "26" at bounding box center [543, 66] width 210 height 14
drag, startPoint x: 546, startPoint y: 82, endPoint x: 1133, endPoint y: 146, distance: 591.2
click at [546, 73] on div at bounding box center [543, 70] width 22 height 3
click at [707, 116] on div at bounding box center [542, 258] width 723 height 456
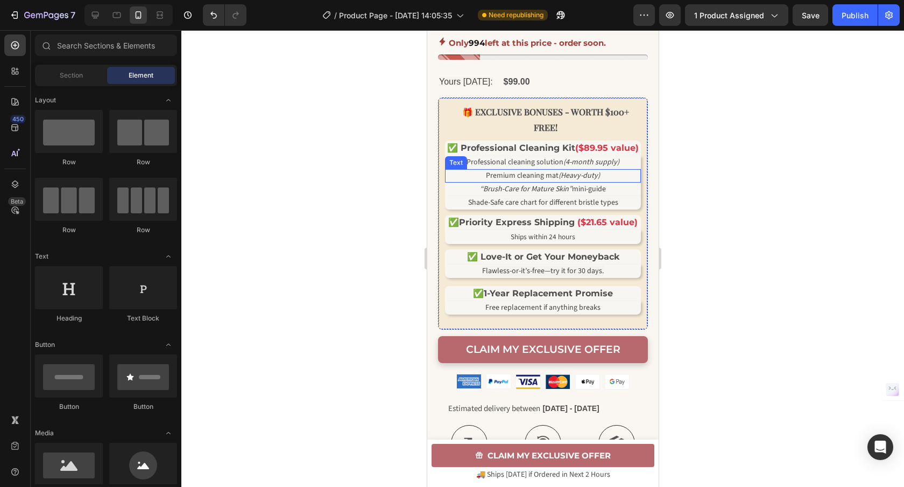
scroll to position [282, 0]
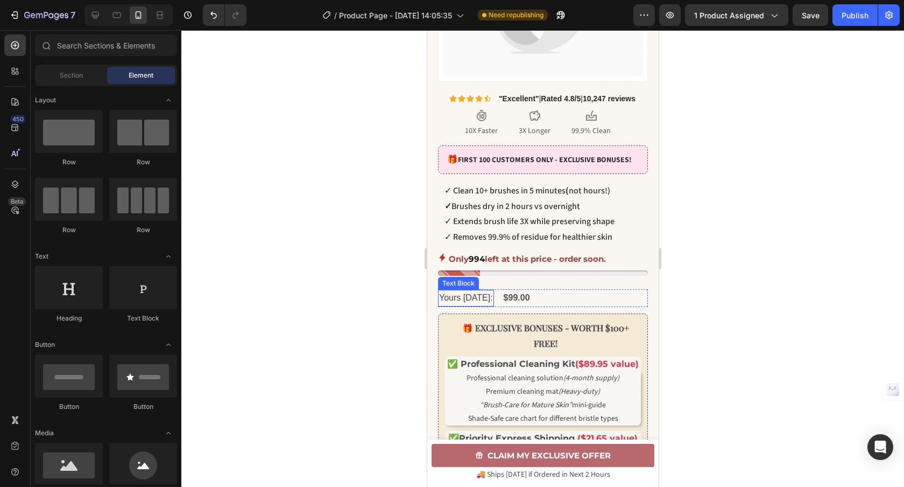
click at [340, 335] on div at bounding box center [542, 258] width 723 height 456
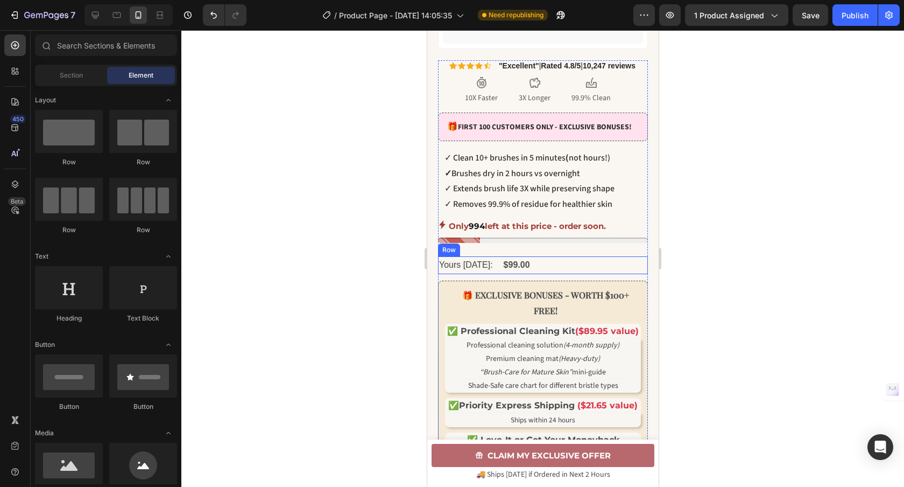
scroll to position [518, 0]
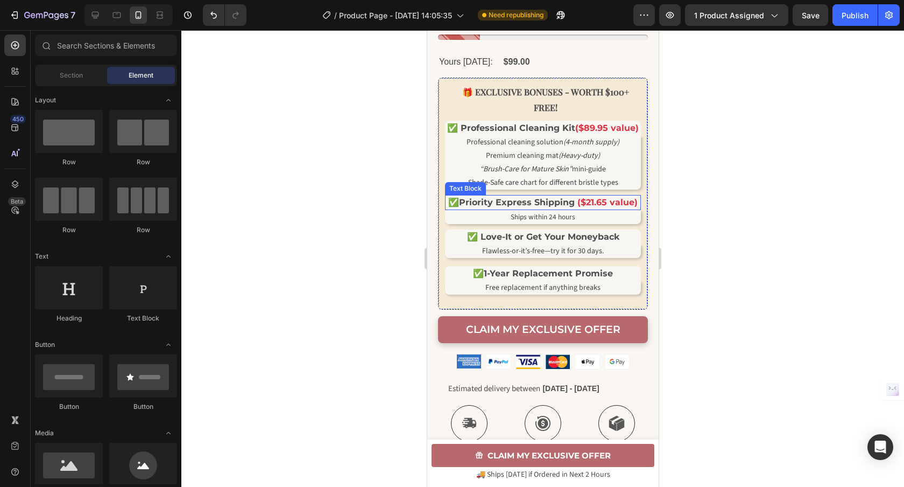
click at [597, 209] on p "✅ Priority Express Shipping ($21.65 value)" at bounding box center [543, 202] width 194 height 13
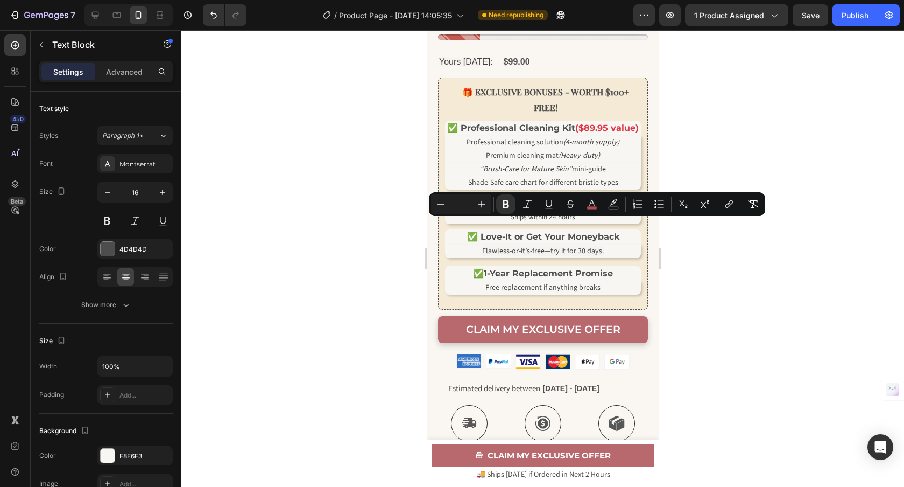
click at [599, 207] on strong "($21.65 value)" at bounding box center [607, 202] width 60 height 10
click at [603, 207] on strong "($21.65 value)" at bounding box center [607, 202] width 60 height 10
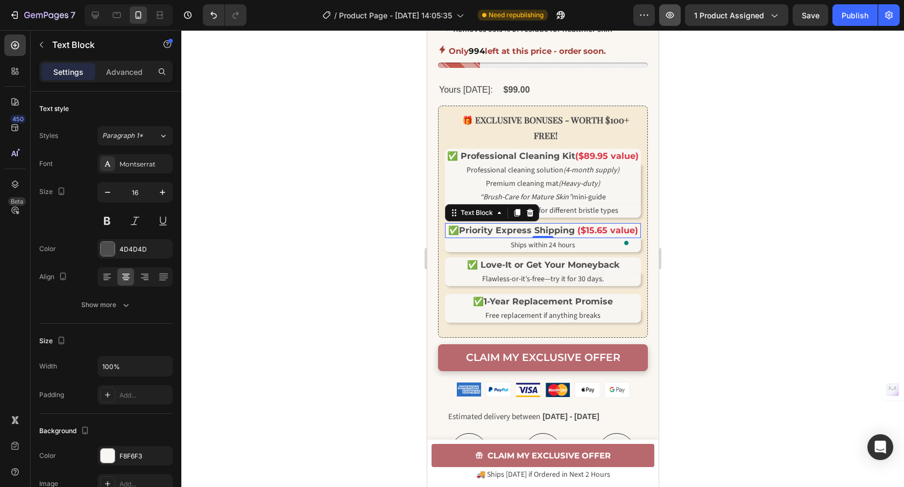
scroll to position [579, 0]
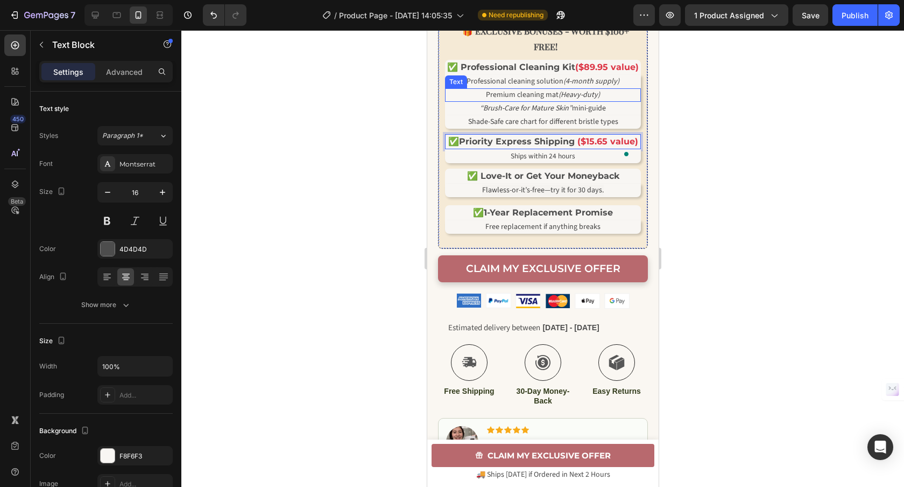
click at [601, 101] on p "Premium cleaning mat (Heavy-duty)" at bounding box center [543, 94] width 194 height 11
click at [499, 82] on icon at bounding box center [498, 79] width 6 height 8
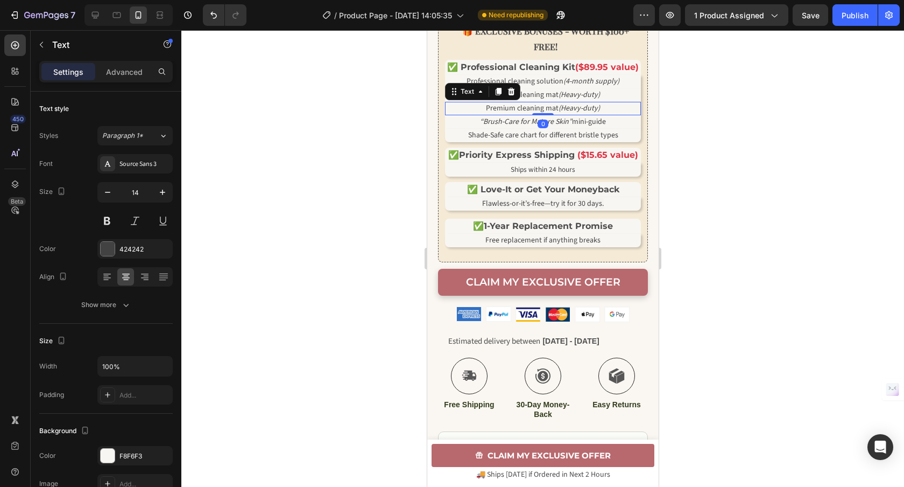
click at [558, 114] on icon "(Heavy-duty)" at bounding box center [578, 108] width 41 height 11
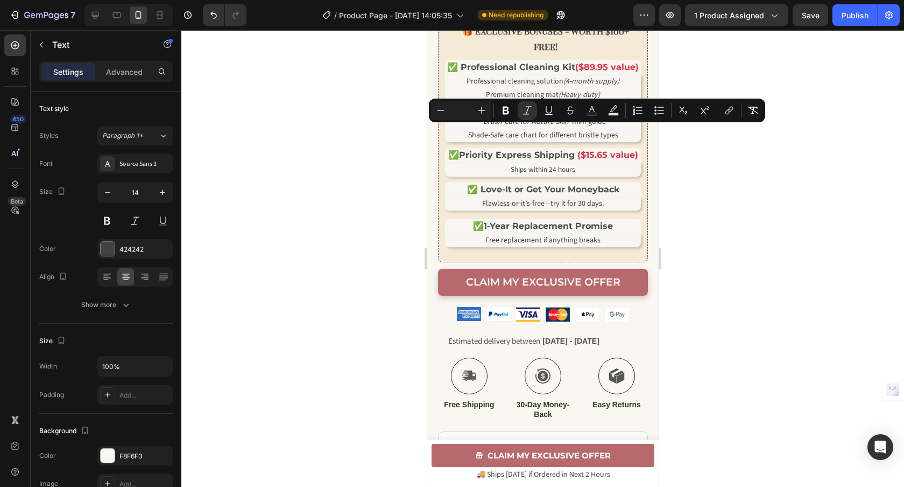
click at [593, 114] on icon "(Heavy-duty)" at bounding box center [578, 108] width 41 height 11
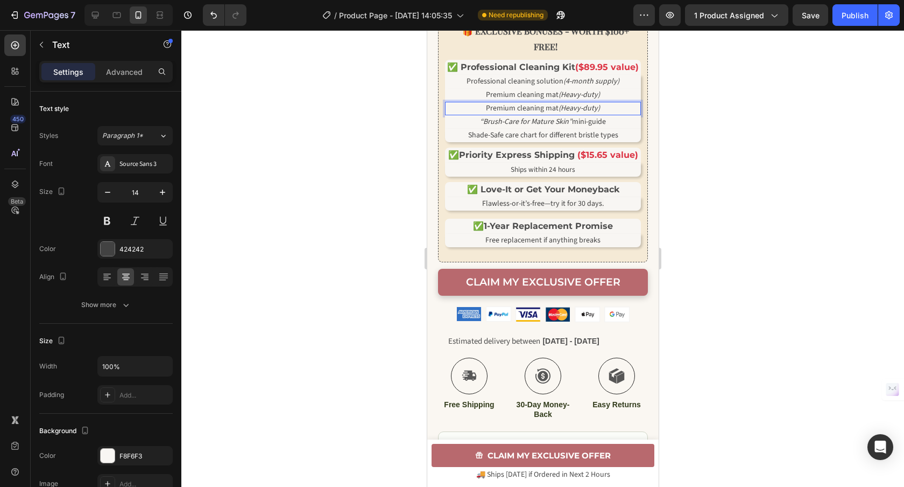
click at [595, 114] on p "Premium cleaning mat (Heavy-duty)" at bounding box center [543, 108] width 194 height 11
click at [595, 101] on p "Premium cleaning mat (Heavy-duty)" at bounding box center [543, 94] width 194 height 11
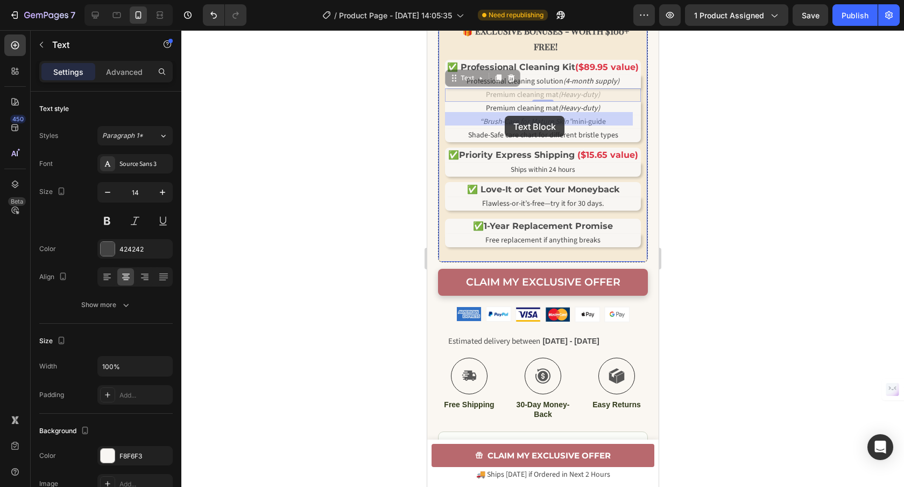
drag, startPoint x: 597, startPoint y: 117, endPoint x: 505, endPoint y: 116, distance: 92.6
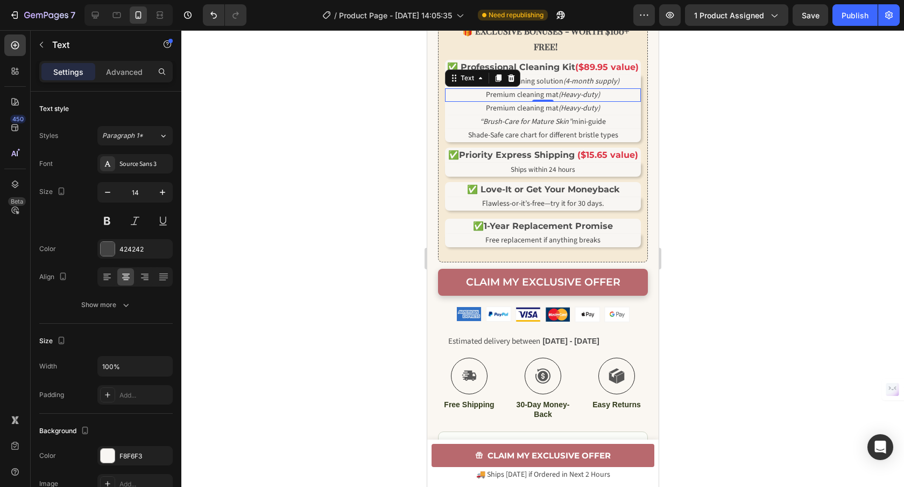
click at [553, 100] on span "Premium cleaning mat (Heavy-duty)" at bounding box center [542, 94] width 114 height 11
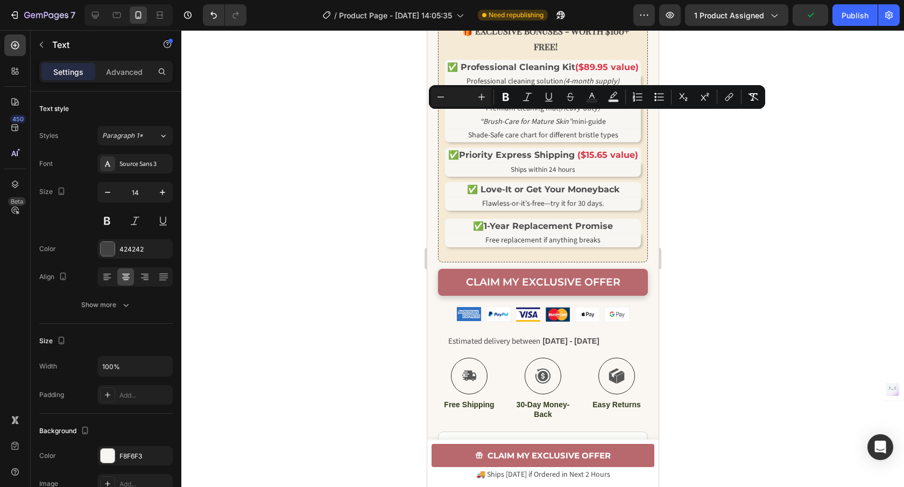
drag, startPoint x: 599, startPoint y: 116, endPoint x: 484, endPoint y: 122, distance: 115.3
click at [484, 101] on p "Premium cleaning mat (Heavy-duty)" at bounding box center [543, 94] width 194 height 11
drag, startPoint x: 526, startPoint y: 117, endPoint x: 498, endPoint y: 117, distance: 28.0
click at [498, 101] on p "Brush mesh guard pack" at bounding box center [543, 94] width 194 height 11
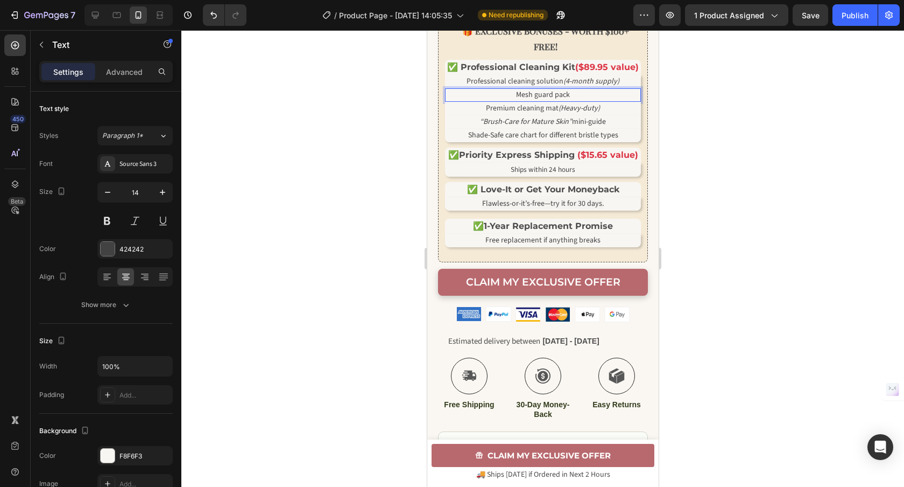
scroll to position [581, 0]
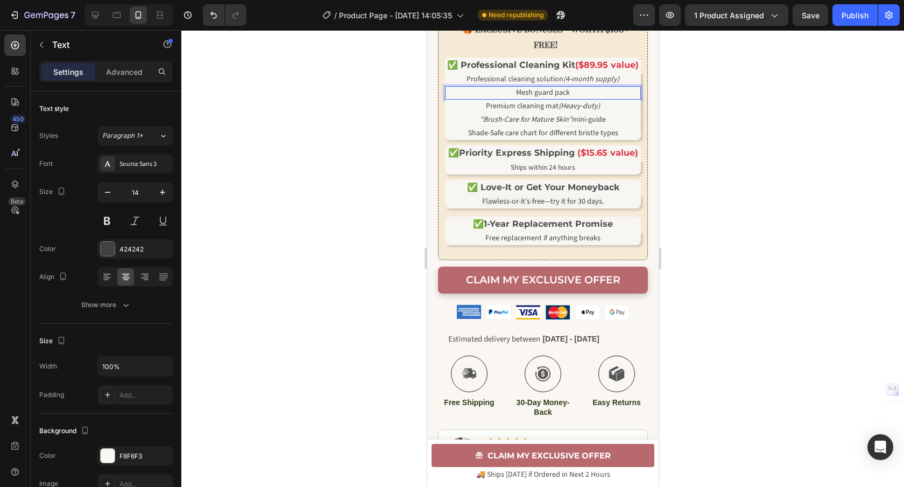
click at [732, 173] on div at bounding box center [542, 258] width 723 height 456
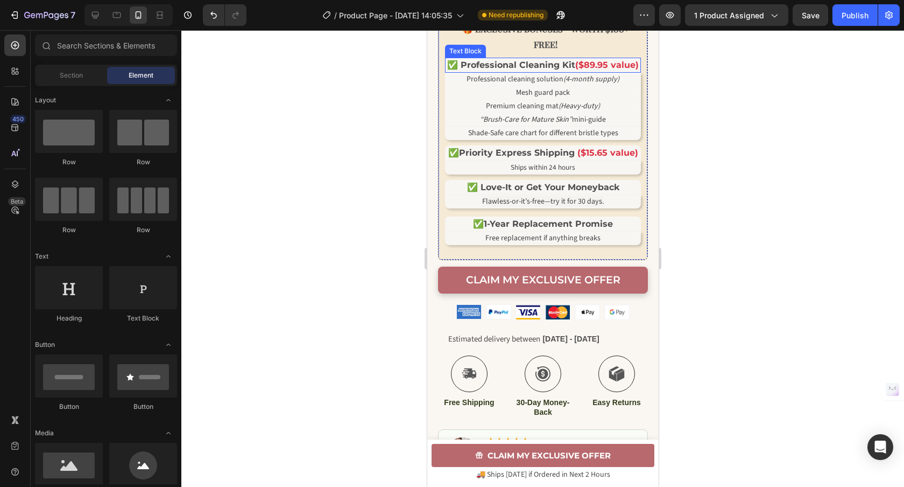
click at [617, 70] on strong "($89.95 value)" at bounding box center [607, 65] width 64 height 10
click at [618, 70] on strong "($89.95 value)" at bounding box center [607, 65] width 64 height 10
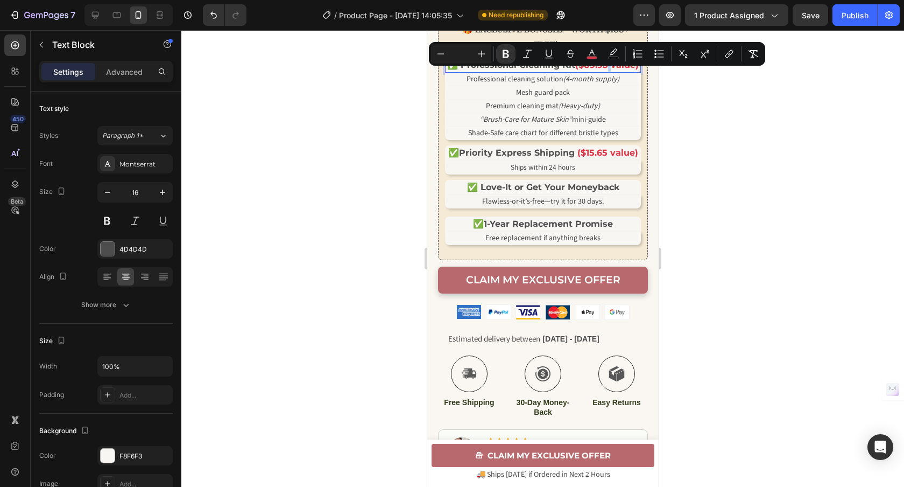
click at [618, 72] on p "✅ Professional Cleaning Kit ($89.95 value)" at bounding box center [543, 65] width 194 height 13
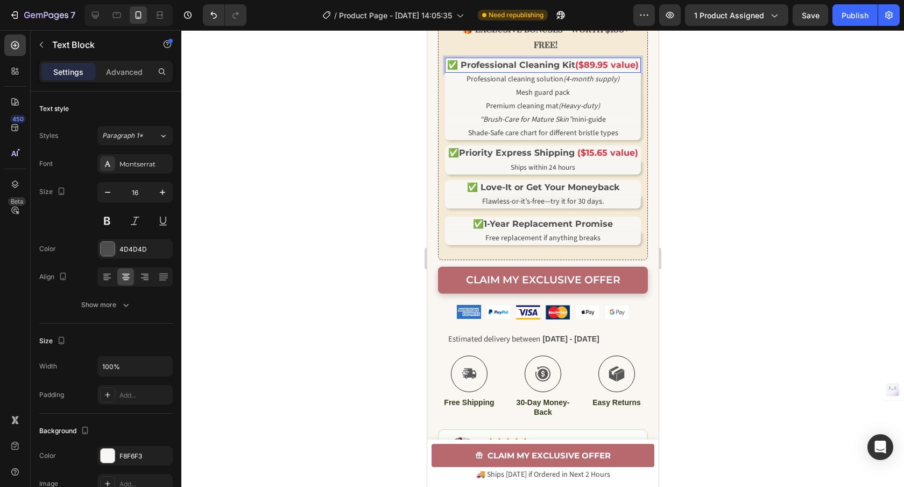
click at [614, 70] on strong "($89.95 value)" at bounding box center [607, 65] width 64 height 10
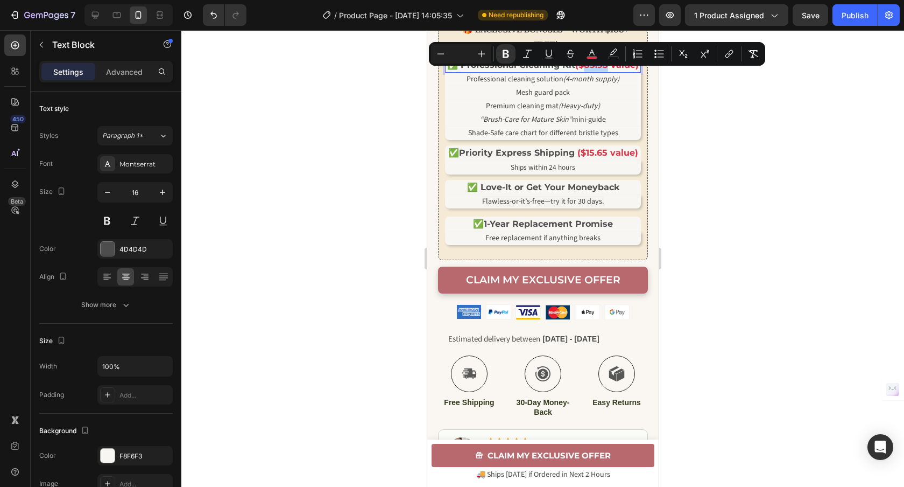
drag, startPoint x: 616, startPoint y: 76, endPoint x: 595, endPoint y: 76, distance: 20.5
click at [595, 70] on strong "($89.95 value)" at bounding box center [607, 65] width 64 height 10
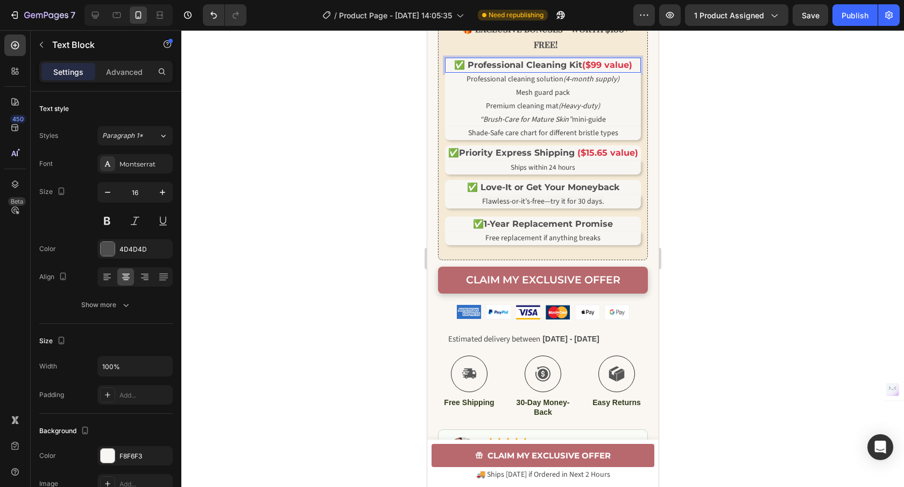
click at [746, 96] on div at bounding box center [542, 258] width 723 height 456
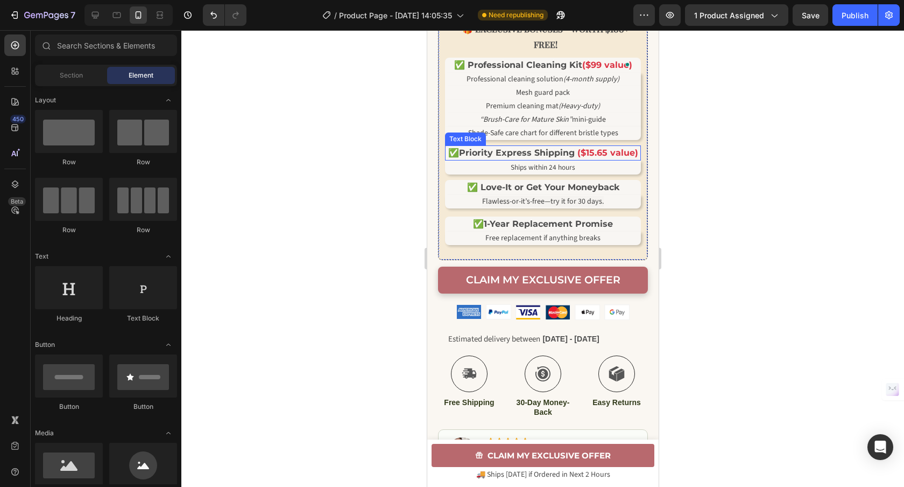
click at [548, 158] on strong "Priority Express Shipping" at bounding box center [517, 152] width 116 height 10
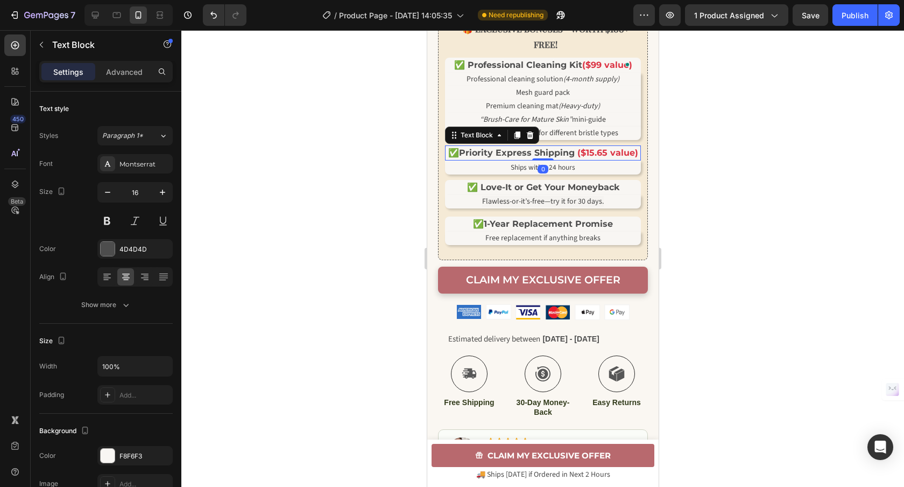
click at [546, 158] on strong "Priority Express Shipping" at bounding box center [517, 152] width 116 height 10
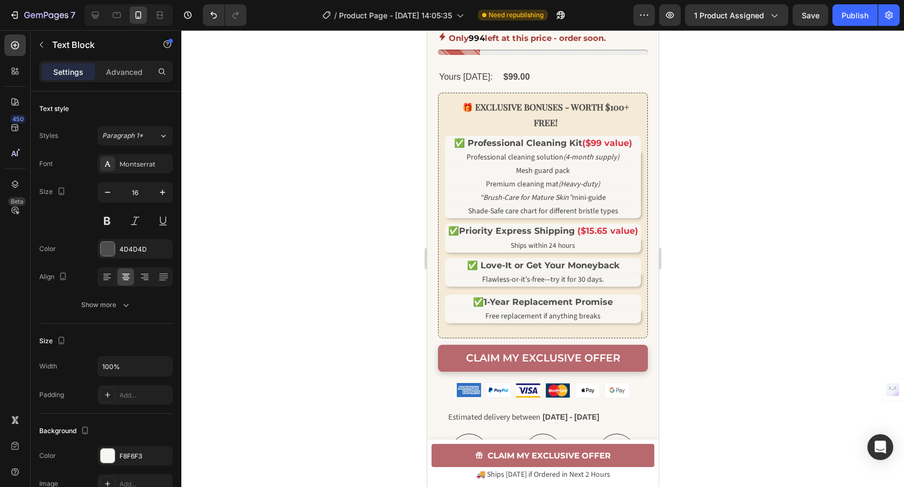
scroll to position [503, 0]
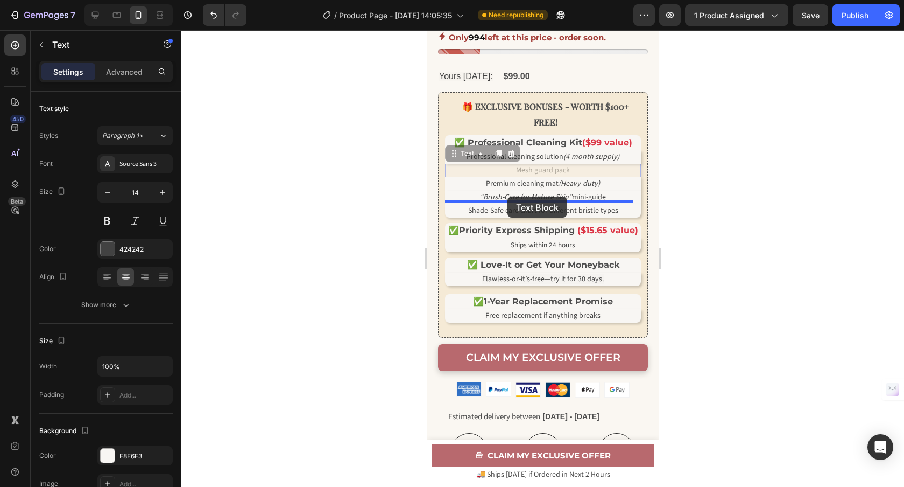
drag, startPoint x: 505, startPoint y: 180, endPoint x: 507, endPoint y: 196, distance: 16.8
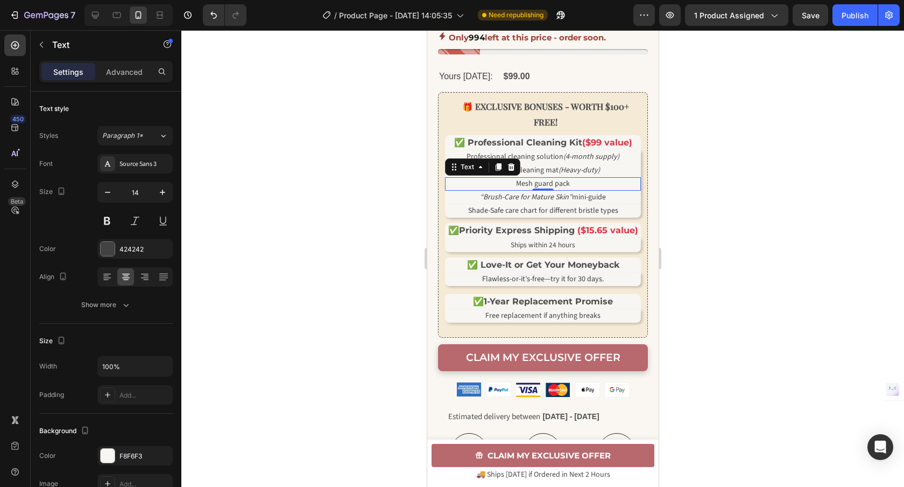
click at [588, 189] on p "Mesh guard pack" at bounding box center [543, 183] width 194 height 11
click at [516, 189] on span "Mesh guard pack" at bounding box center [543, 183] width 54 height 11
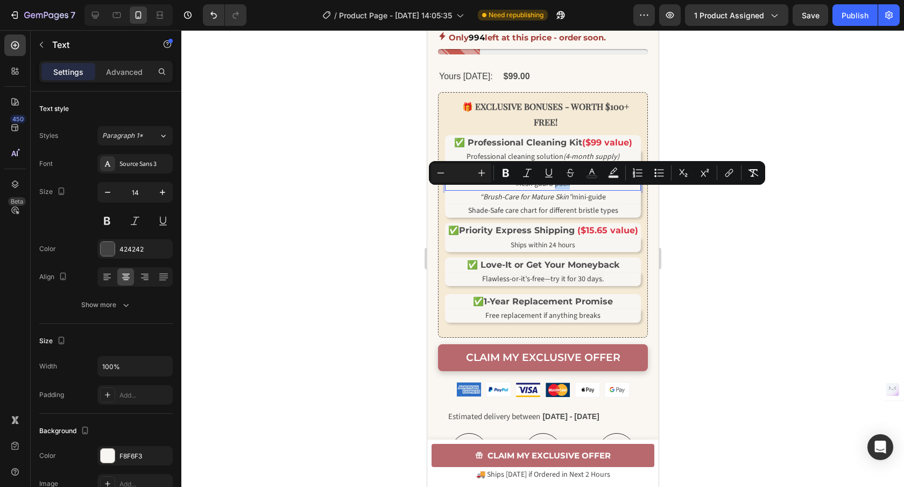
drag, startPoint x: 566, startPoint y: 195, endPoint x: 550, endPoint y: 195, distance: 16.7
click at [550, 189] on p "Mesh guard pack" at bounding box center [543, 183] width 194 height 11
click at [516, 189] on span "Mesh guard pack" at bounding box center [543, 183] width 54 height 11
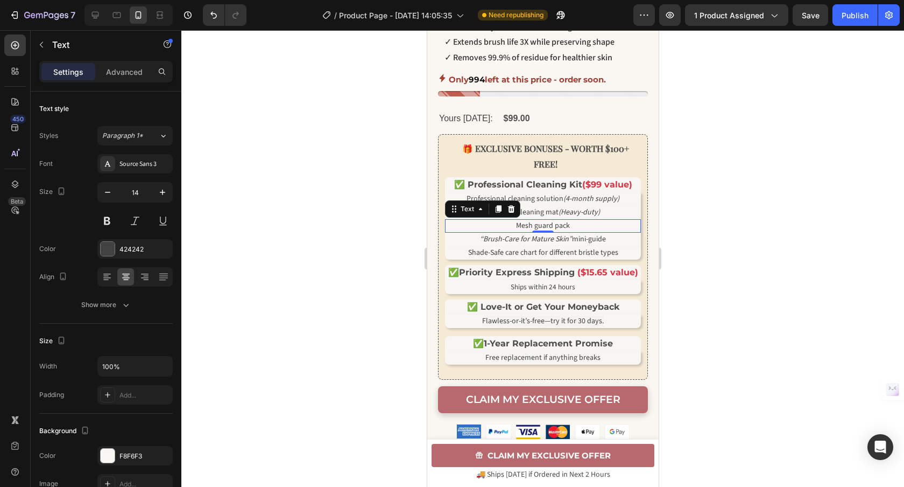
scroll to position [405, 0]
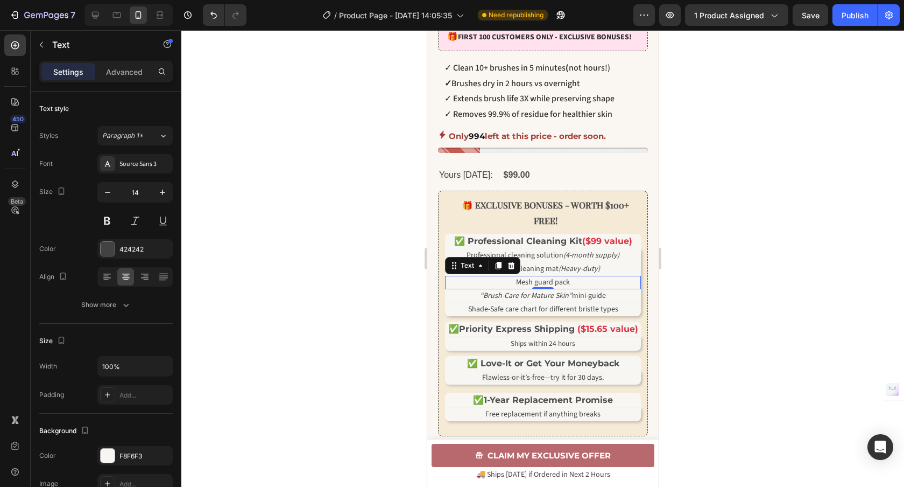
click at [580, 288] on p "Mesh guard pack" at bounding box center [543, 282] width 194 height 11
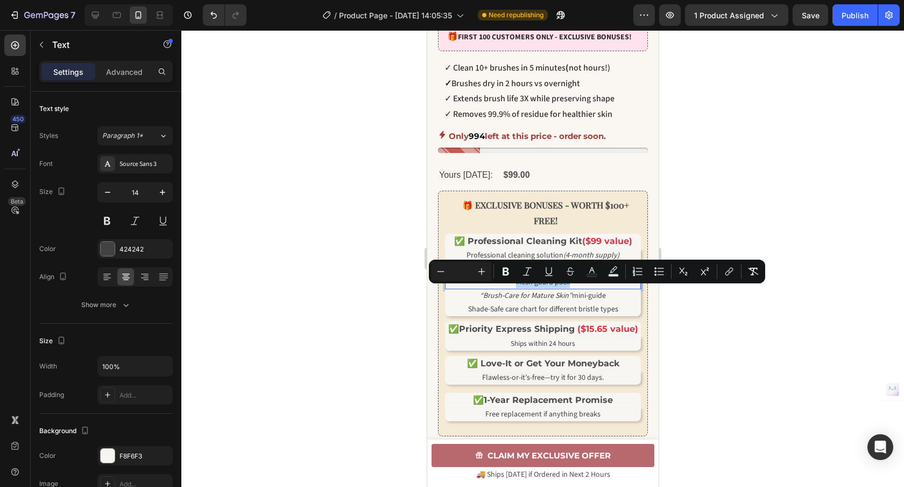
drag, startPoint x: 579, startPoint y: 293, endPoint x: 508, endPoint y: 292, distance: 70.5
click at [508, 288] on p "Mesh guard pack" at bounding box center [543, 282] width 194 height 11
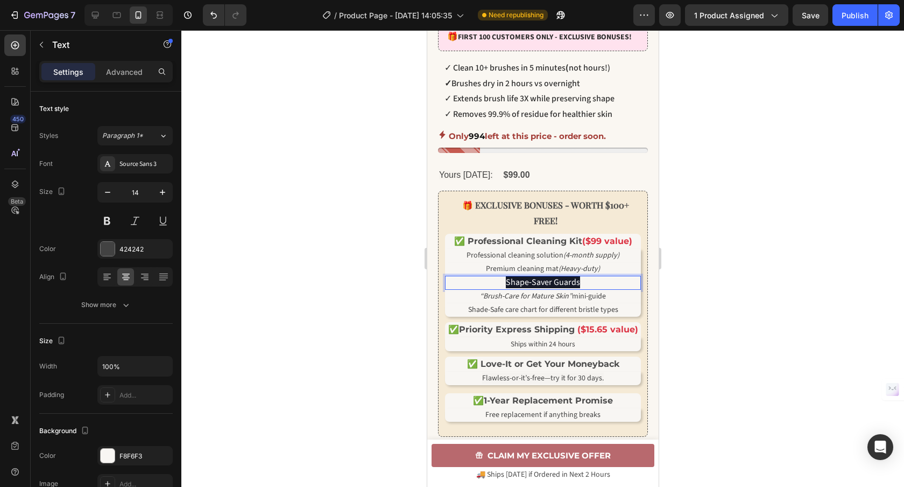
click at [581, 288] on p "Shape‑Saver Guards" at bounding box center [543, 283] width 194 height 12
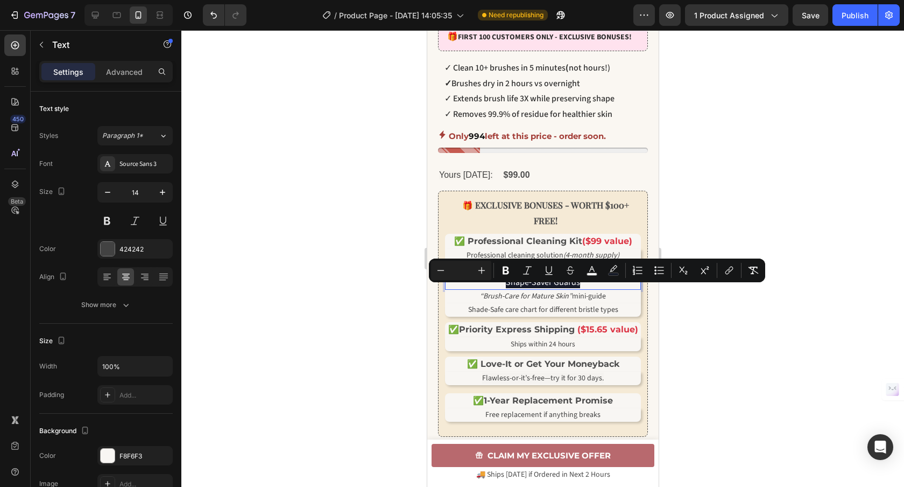
click at [465, 271] on input "Editor contextual toolbar" at bounding box center [461, 270] width 22 height 13
type input "0"
click at [611, 272] on icon "Editor contextual toolbar" at bounding box center [613, 270] width 11 height 11
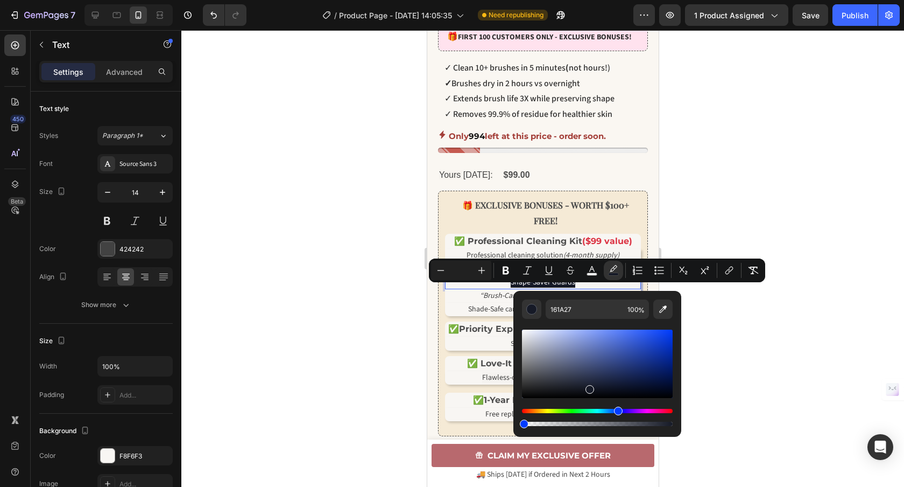
drag, startPoint x: 1086, startPoint y: 451, endPoint x: 497, endPoint y: 393, distance: 591.6
type input "0"
click at [594, 274] on rect "Editor contextual toolbar" at bounding box center [592, 274] width 10 height 3
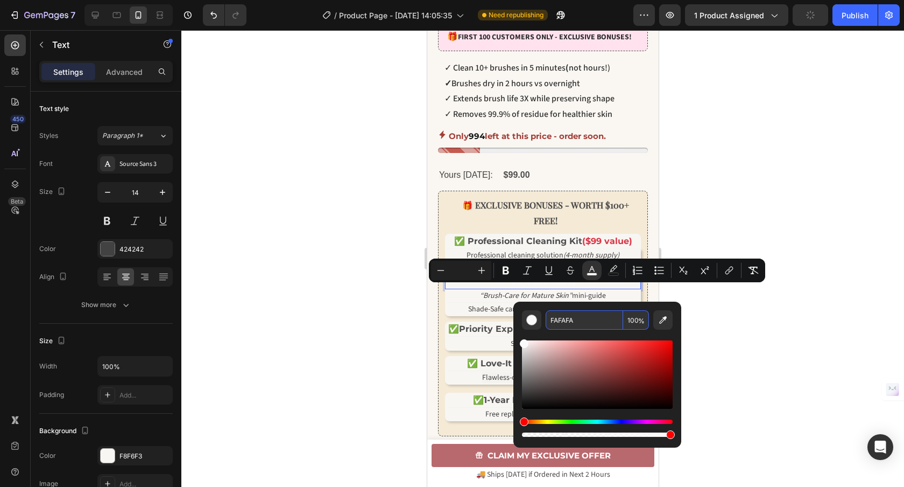
click at [592, 321] on input "FAFAFA" at bounding box center [585, 319] width 78 height 19
paste input "Shape‑Saver Guards"
paste input "424242"
type input "424242"
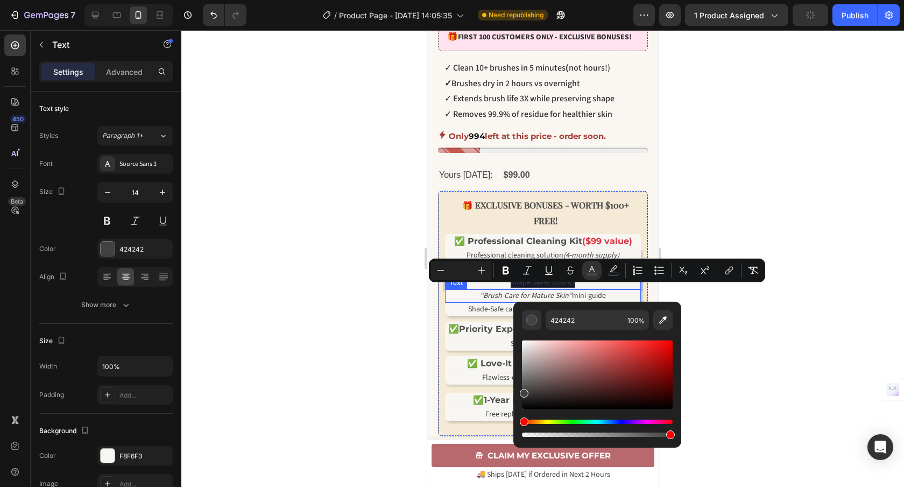
click at [460, 289] on div "Text" at bounding box center [456, 282] width 22 height 13
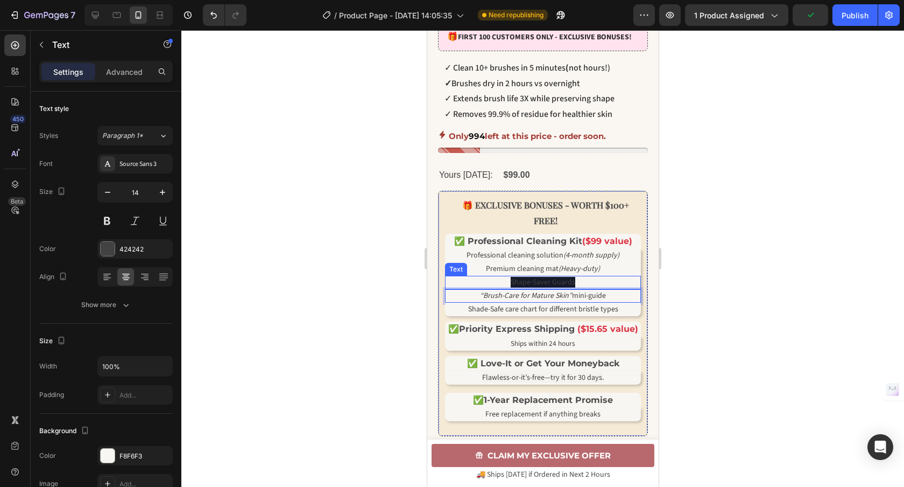
click at [586, 288] on p "Shape‑Saver Guards" at bounding box center [543, 282] width 194 height 11
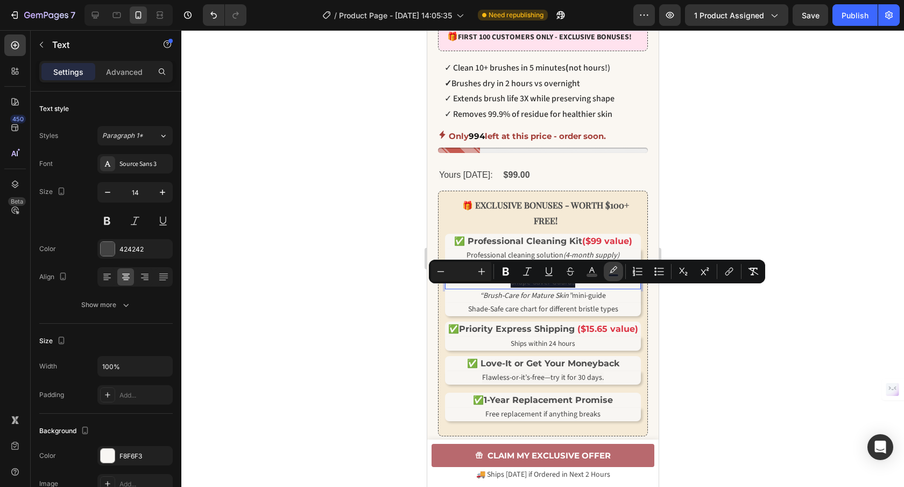
click at [612, 269] on icon "Editor contextual toolbar" at bounding box center [614, 269] width 8 height 6
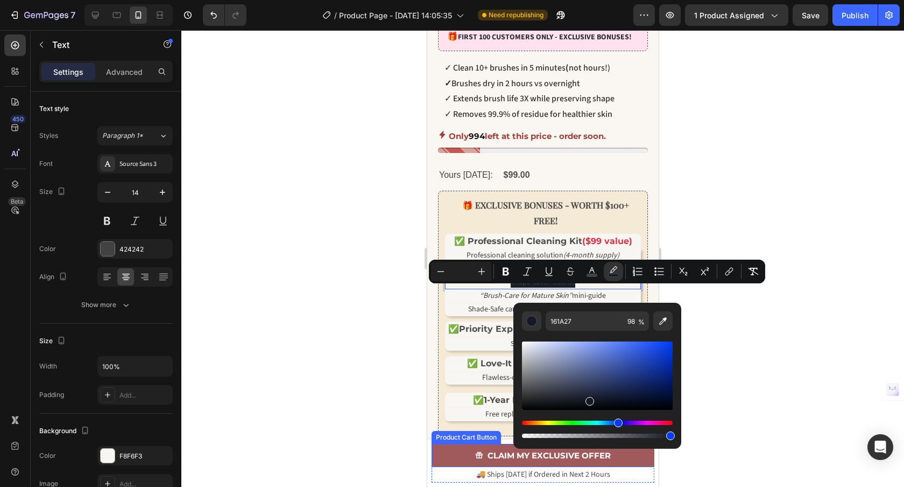
drag, startPoint x: 1096, startPoint y: 465, endPoint x: 450, endPoint y: 443, distance: 645.7
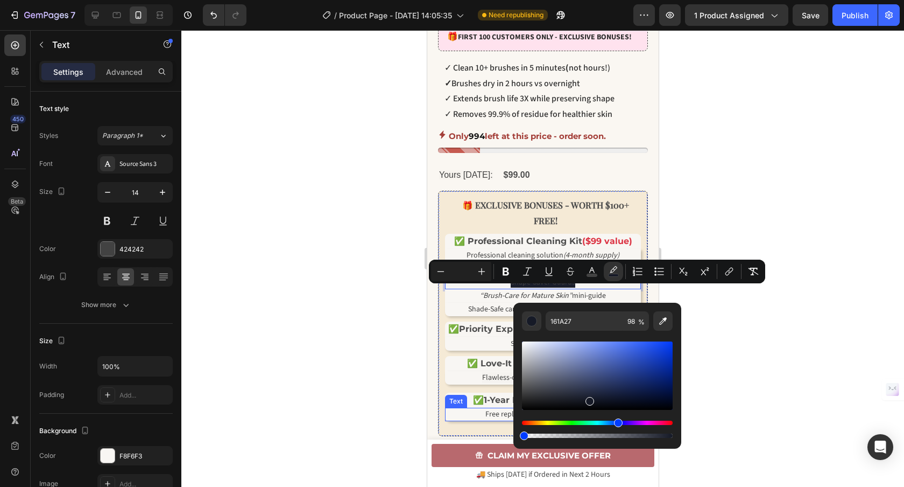
type input "0"
drag, startPoint x: 1097, startPoint y: 465, endPoint x: 470, endPoint y: 434, distance: 627.8
click at [376, 387] on div at bounding box center [542, 258] width 723 height 456
